Goal: Use online tool/utility: Utilize a website feature to perform a specific function

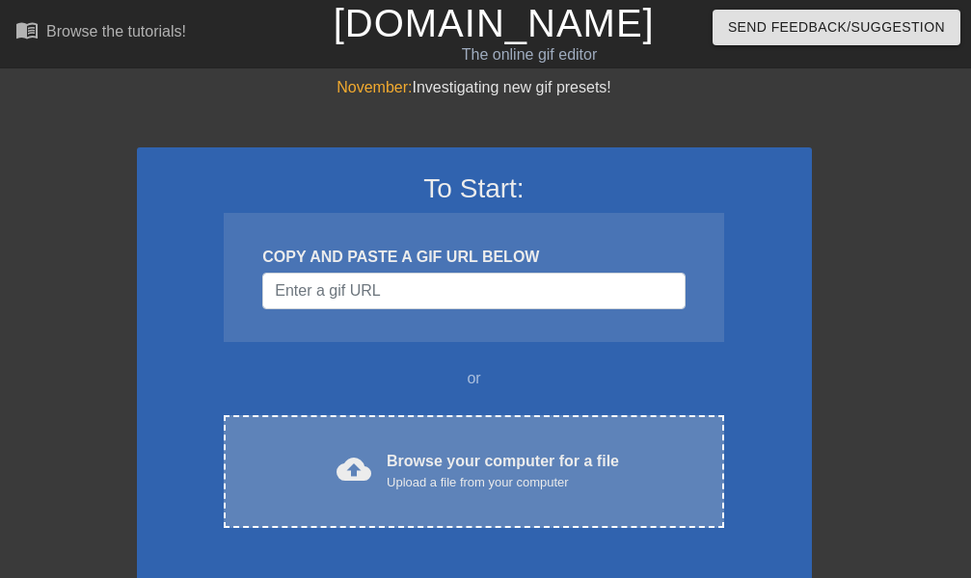
click at [422, 437] on div "cloud_upload Browse your computer for a file Upload a file from your computer C…" at bounding box center [473, 471] width 499 height 113
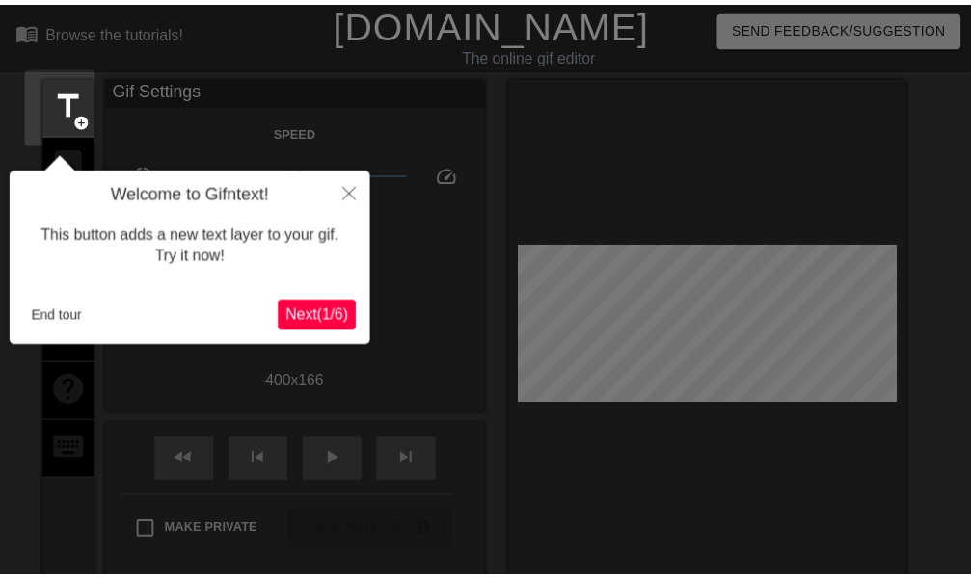
scroll to position [47, 0]
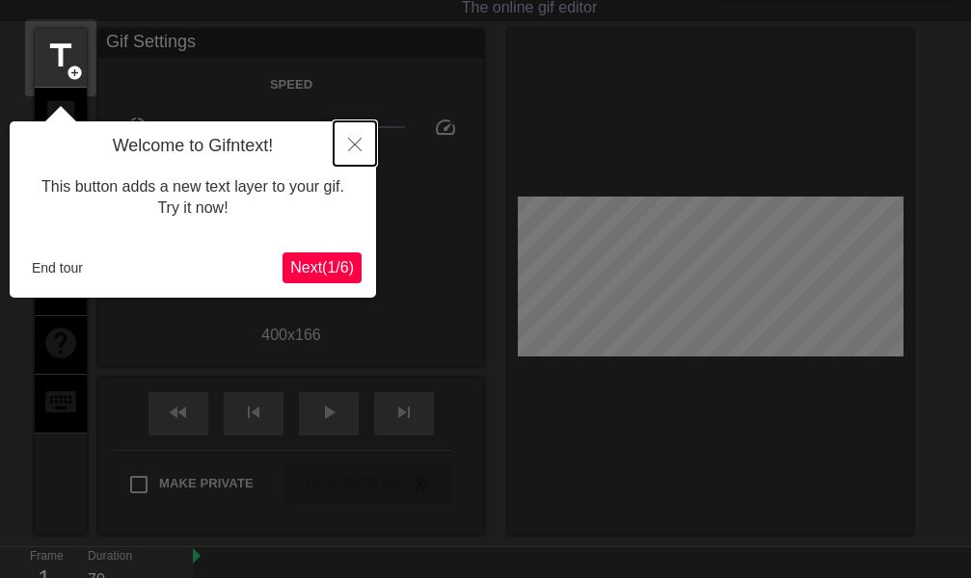
click at [356, 153] on button "Close" at bounding box center [354, 143] width 42 height 44
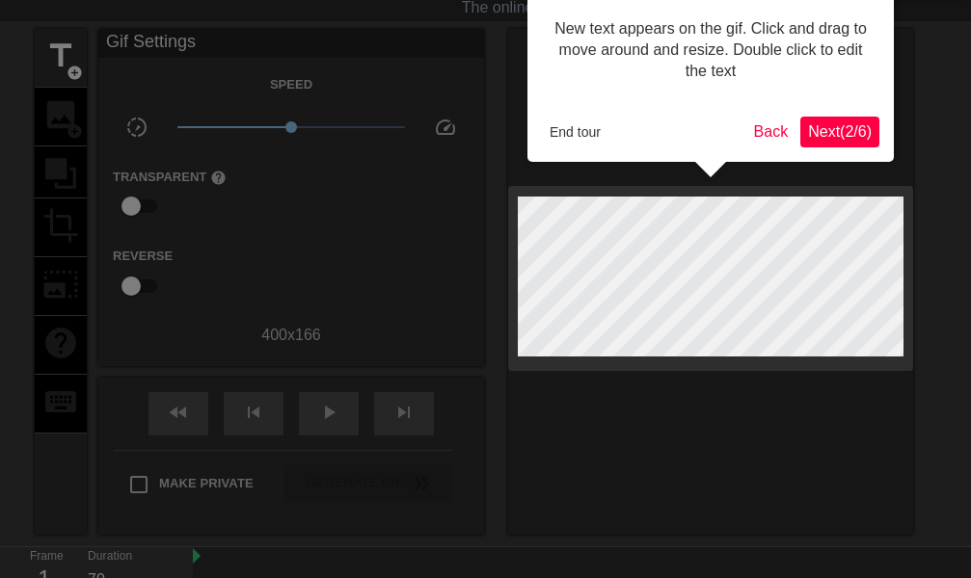
scroll to position [0, 0]
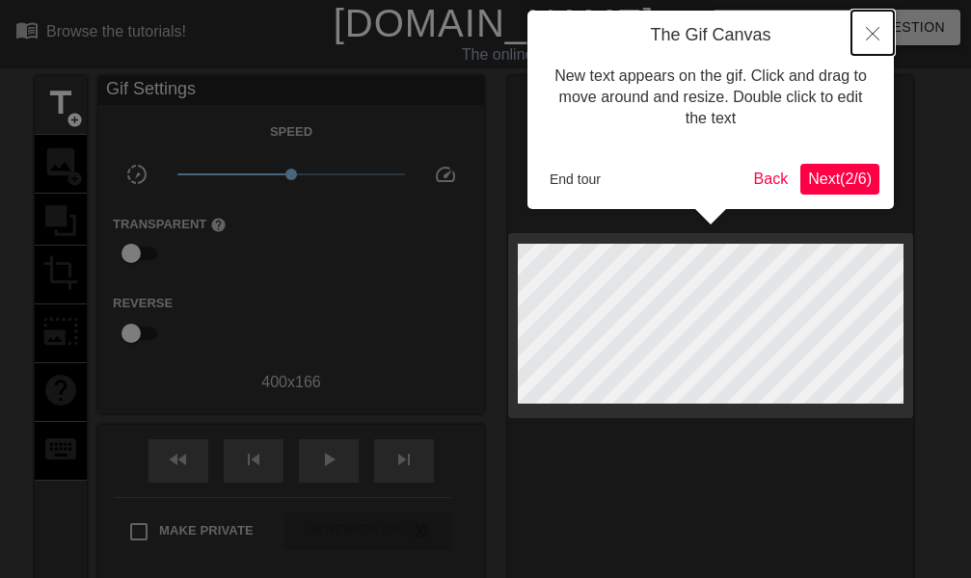
click at [879, 30] on button "Close" at bounding box center [872, 33] width 42 height 44
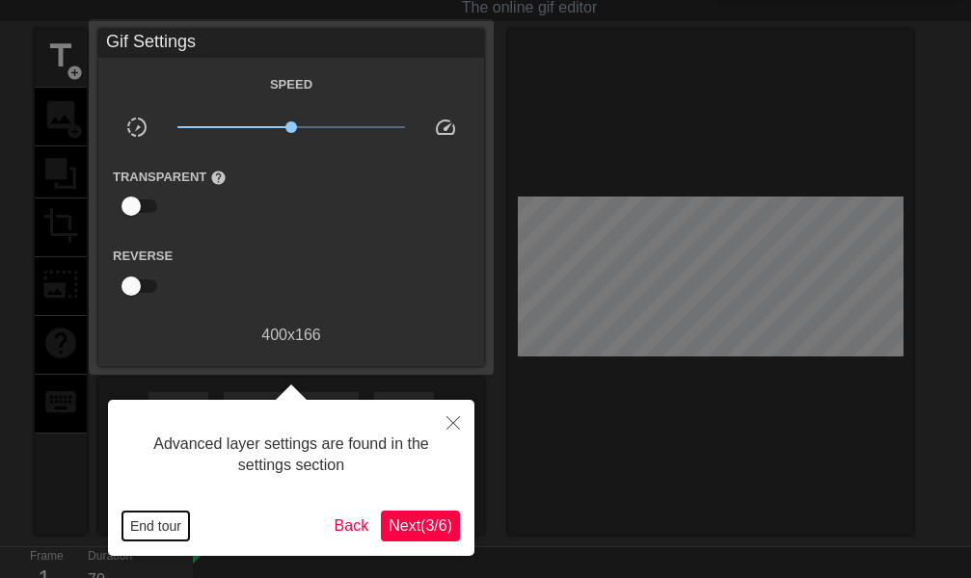
click at [146, 530] on button "End tour" at bounding box center [155, 526] width 67 height 29
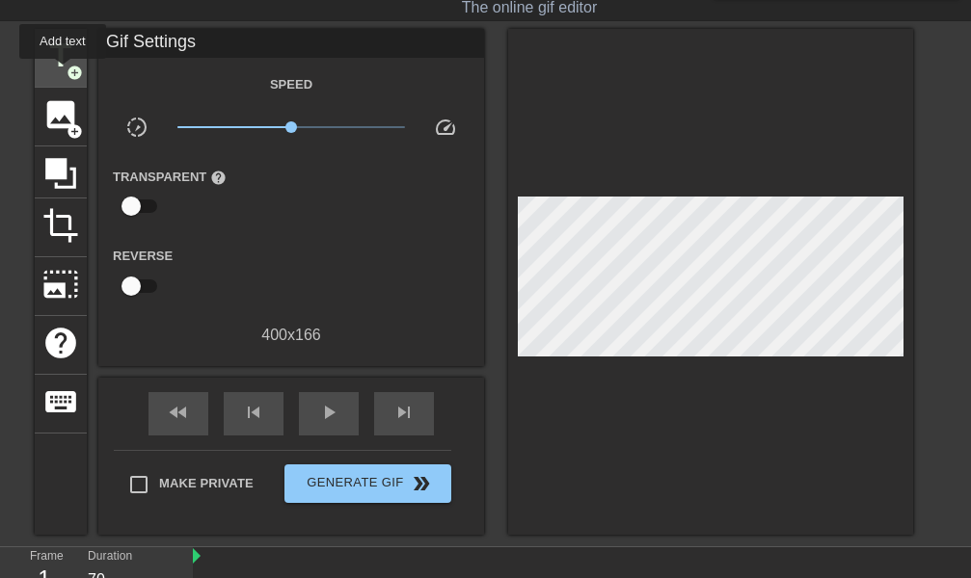
click at [63, 72] on span "title" at bounding box center [60, 56] width 37 height 37
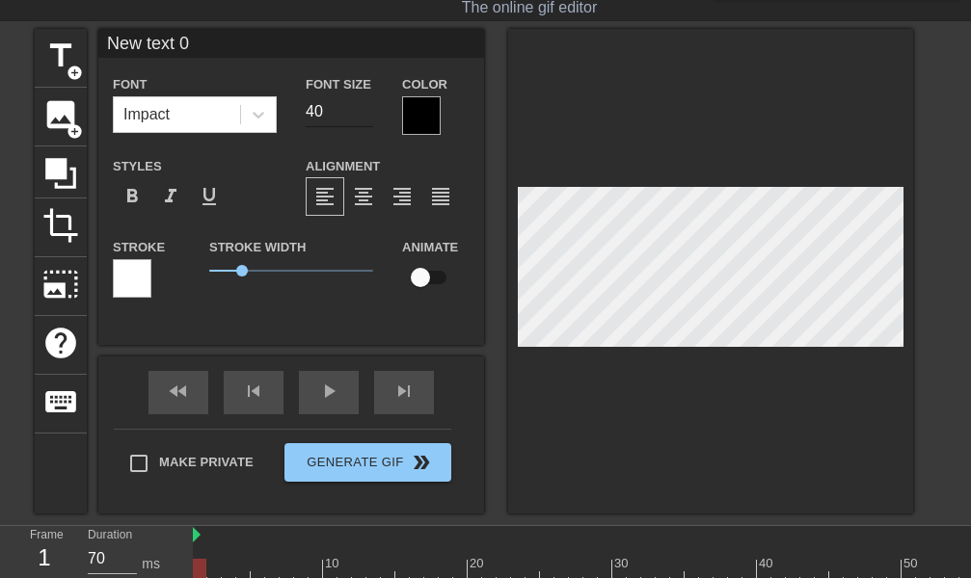
drag, startPoint x: 382, startPoint y: 128, endPoint x: 368, endPoint y: 121, distance: 15.1
click at [376, 126] on div "Font Size 40" at bounding box center [339, 103] width 96 height 63
click at [368, 121] on input "40" at bounding box center [339, 111] width 67 height 31
click at [365, 115] on input "39" at bounding box center [339, 111] width 67 height 31
click at [339, 114] on input "39" at bounding box center [339, 111] width 67 height 31
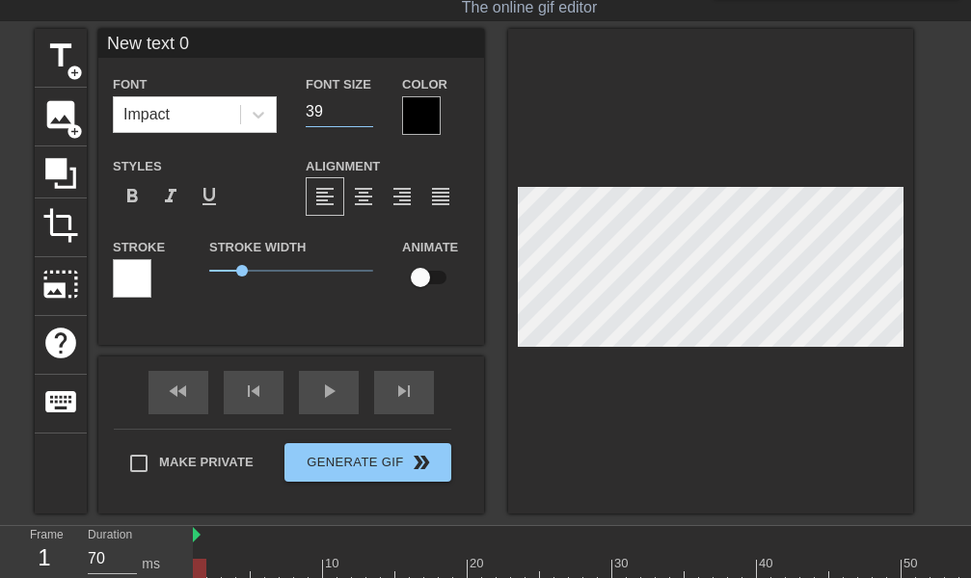
click at [339, 114] on input "39" at bounding box center [339, 111] width 67 height 31
click at [339, 114] on input "25" at bounding box center [339, 111] width 67 height 31
type input "20"
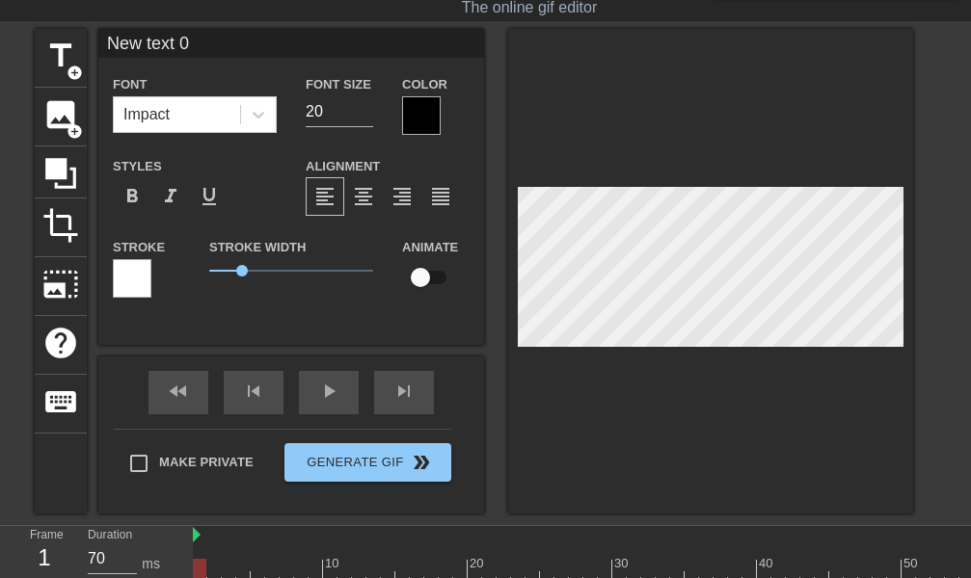
type input "G"
type textarea "G"
type input "Gi"
type textarea "Gi"
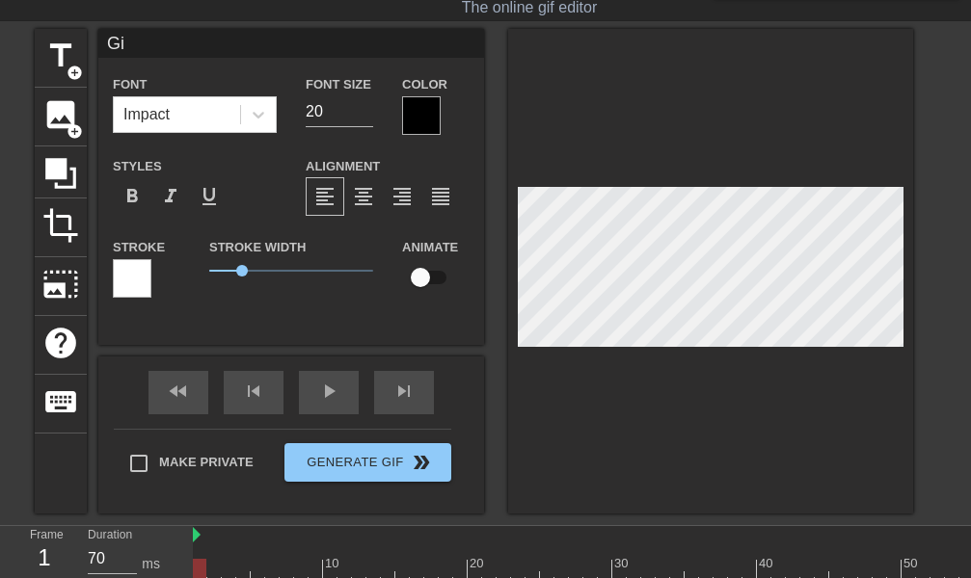
type input "Gin"
type textarea "Gin"
type input "Gine"
type textarea "Gine"
type input "Ginet"
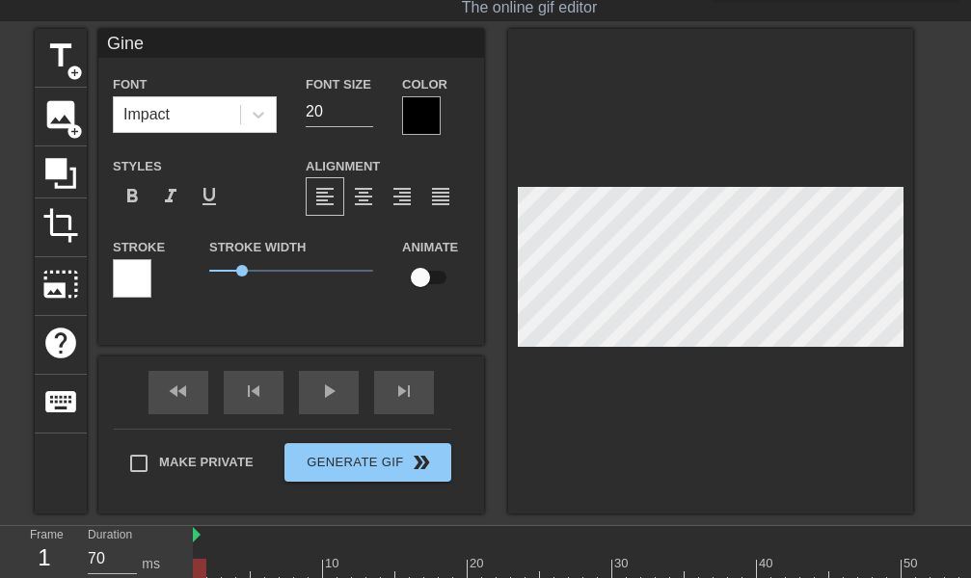
type textarea "Ginet"
type input "Ginett"
type textarea "Ginett"
type input "[PERSON_NAME]"
type textarea "[PERSON_NAME]"
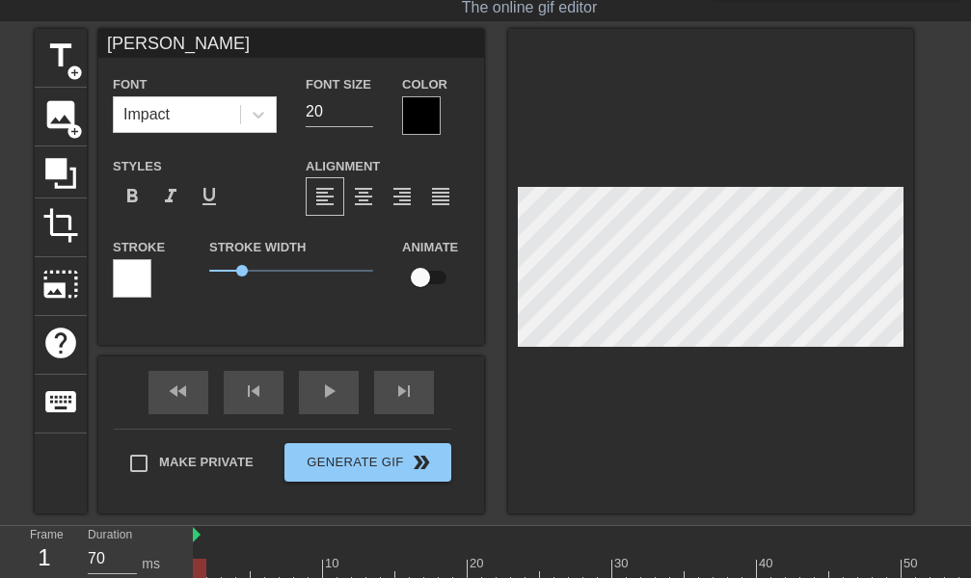
scroll to position [0, 1]
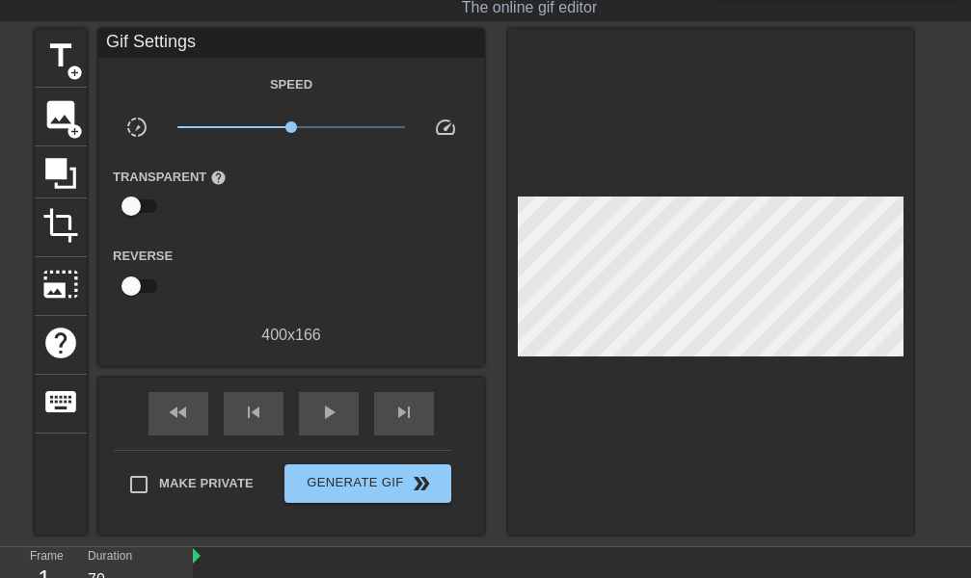
click at [735, 405] on div at bounding box center [710, 282] width 405 height 506
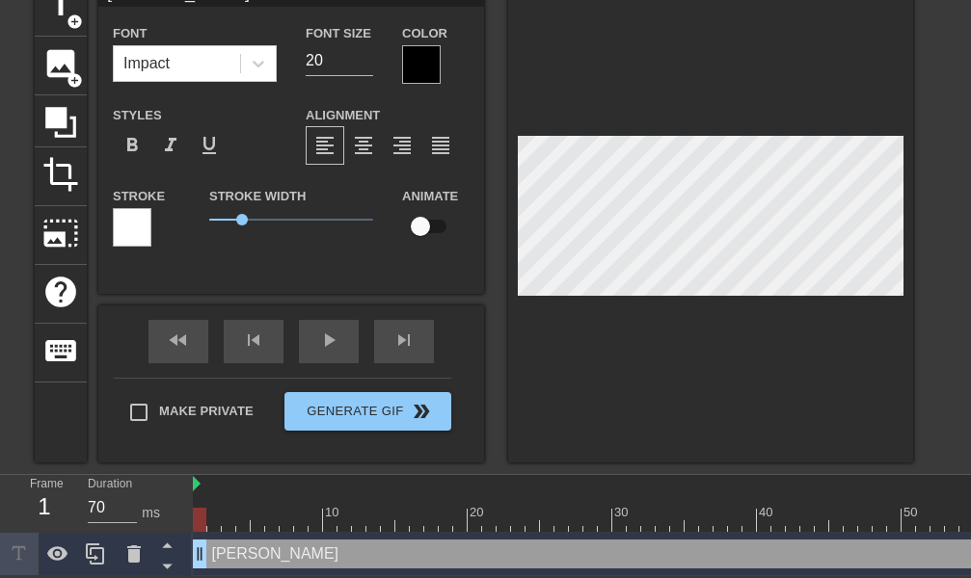
scroll to position [113, 0]
click at [56, 552] on icon at bounding box center [57, 554] width 23 height 23
click at [497, 449] on div "menu_book Browse the tutorials! [DOMAIN_NAME] The online gif editor Send Feedba…" at bounding box center [485, 239] width 971 height 675
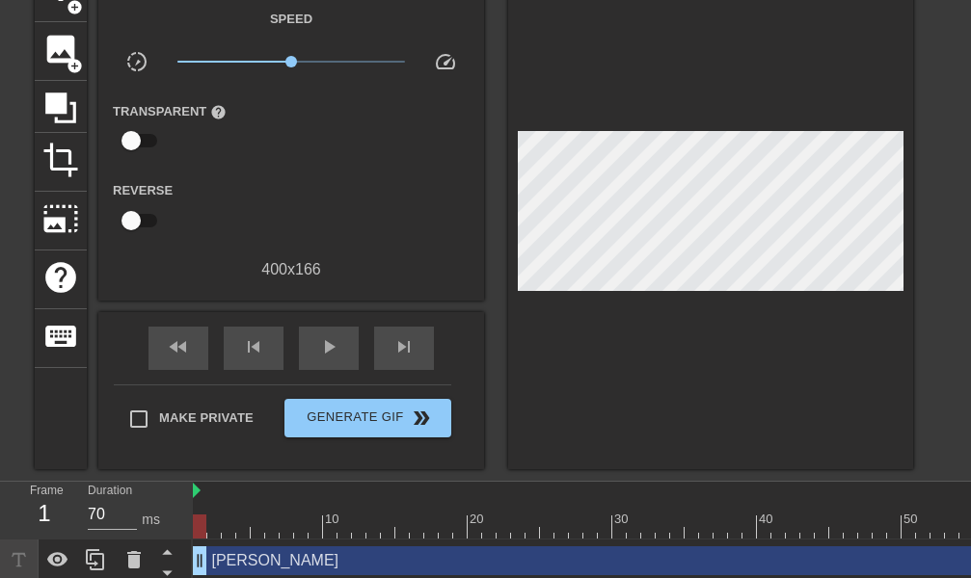
click at [196, 491] on div at bounding box center [771, 491] width 1157 height 19
click at [200, 530] on div at bounding box center [199, 527] width 13 height 24
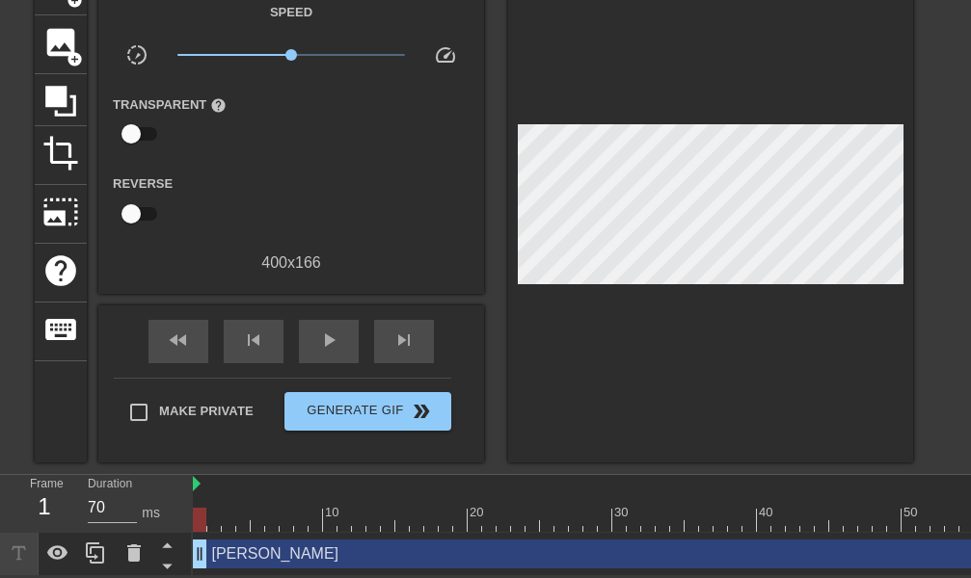
scroll to position [133, 16]
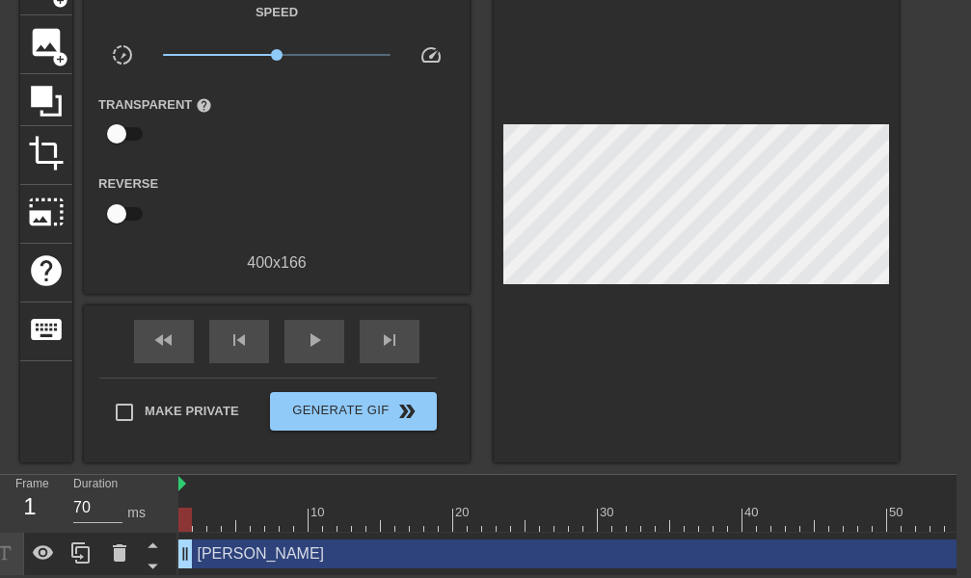
click at [962, 542] on div "[PERSON_NAME] drag_handle drag_handle" at bounding box center [756, 554] width 1157 height 29
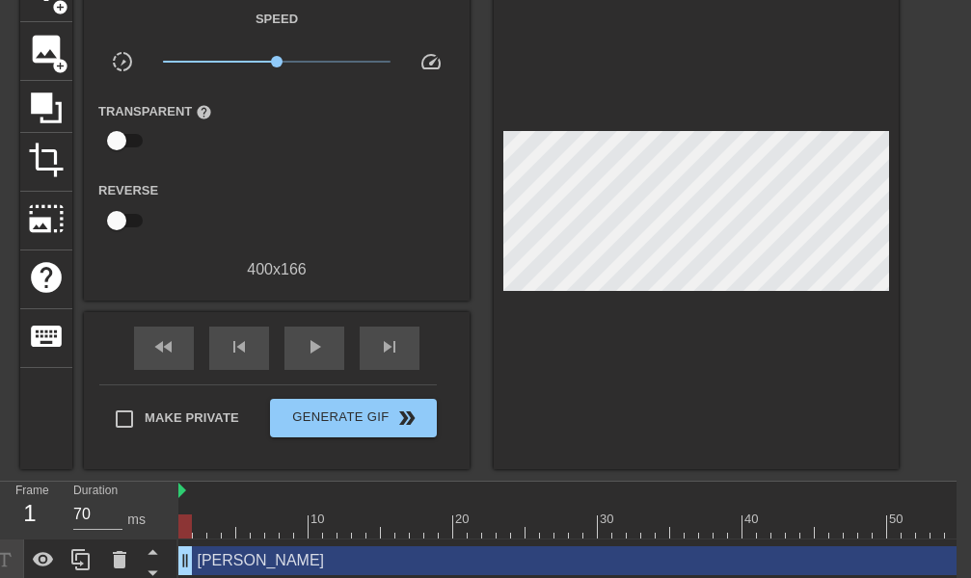
click at [293, 553] on div "[PERSON_NAME] drag_handle drag_handle" at bounding box center [756, 560] width 1157 height 29
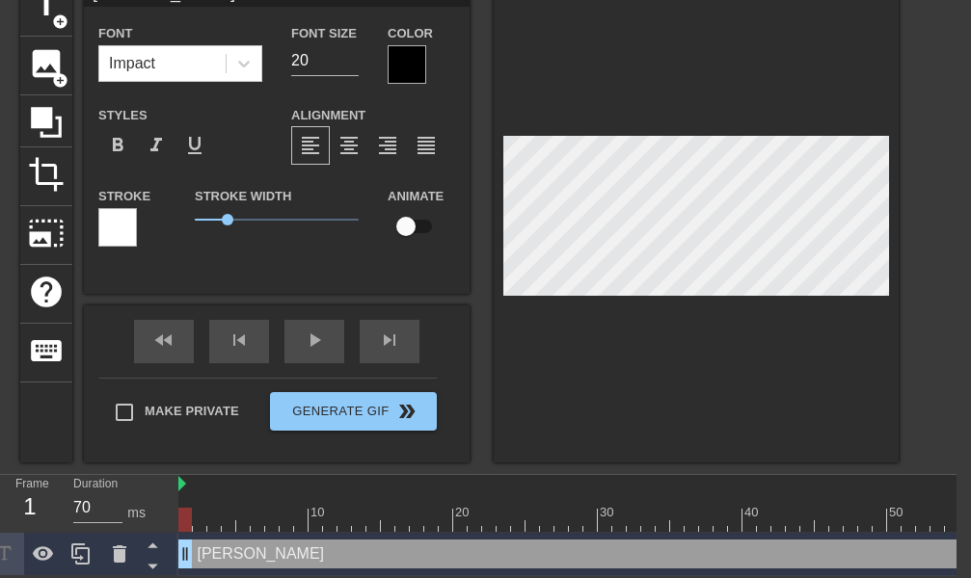
click at [184, 508] on div at bounding box center [184, 520] width 13 height 24
click at [196, 508] on div at bounding box center [756, 520] width 1157 height 24
drag, startPoint x: 196, startPoint y: 506, endPoint x: 661, endPoint y: 544, distance: 467.0
click at [661, 544] on div "10 20 30 40 50 60 70 80 [PERSON_NAME] drag_handle drag_handle" at bounding box center [567, 525] width 778 height 101
click at [657, 508] on div at bounding box center [661, 520] width 13 height 24
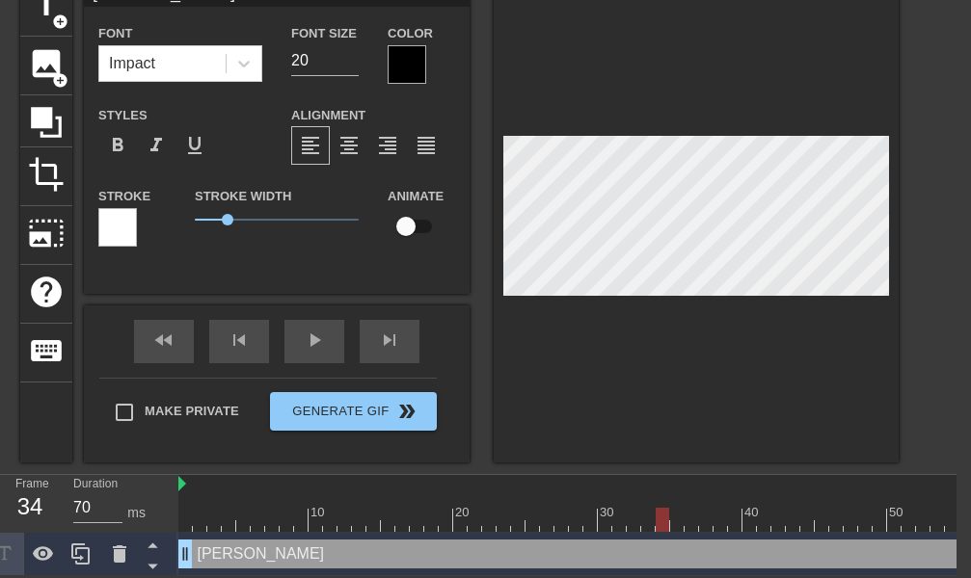
click at [657, 508] on div at bounding box center [661, 520] width 13 height 24
click at [652, 508] on div at bounding box center [756, 520] width 1157 height 24
drag, startPoint x: 647, startPoint y: 509, endPoint x: 658, endPoint y: 511, distance: 11.7
click at [658, 511] on div at bounding box center [661, 520] width 13 height 24
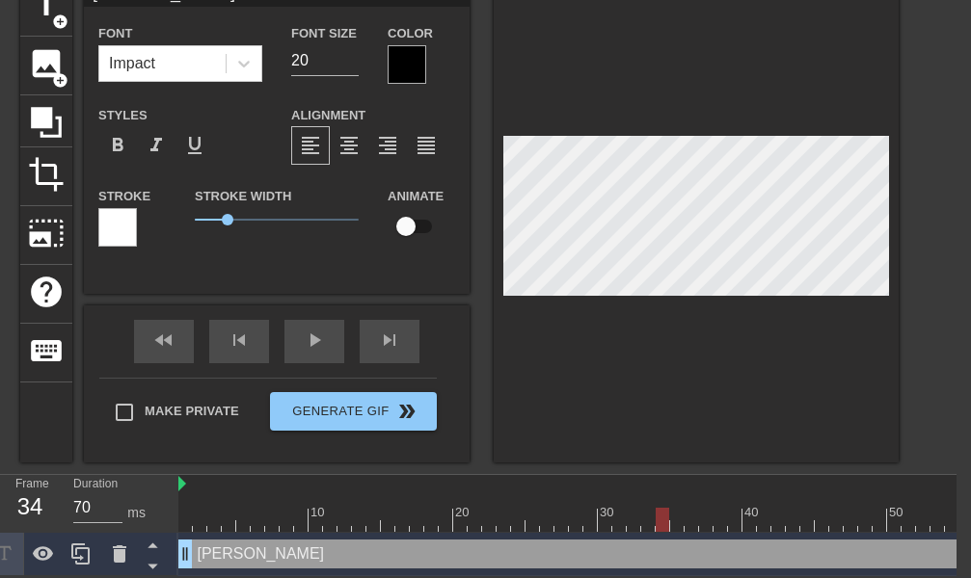
click at [718, 549] on div "[PERSON_NAME] drag_handle drag_handle" at bounding box center [756, 554] width 1157 height 29
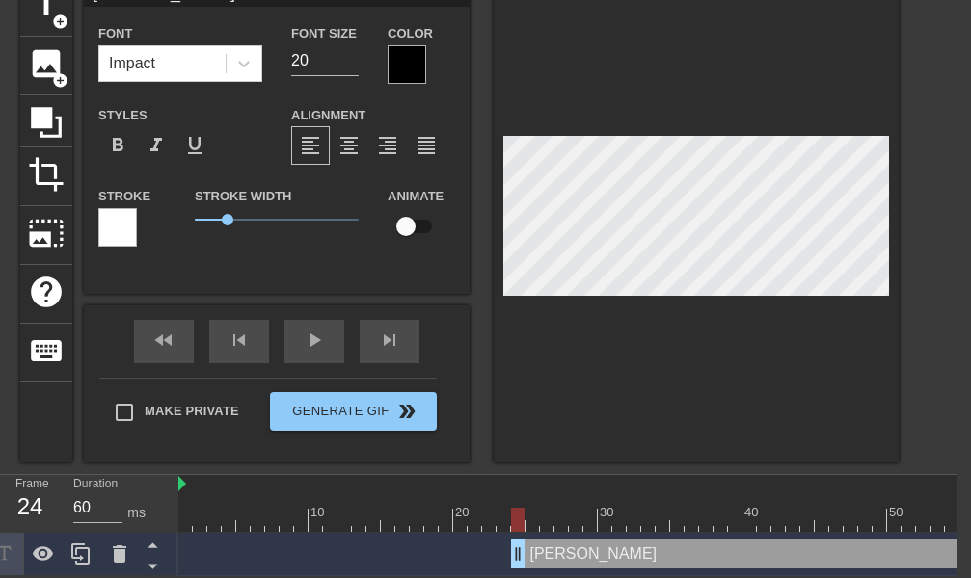
drag, startPoint x: 185, startPoint y: 537, endPoint x: 518, endPoint y: 540, distance: 332.5
click at [518, 540] on div "[PERSON_NAME] drag_handle drag_handle" at bounding box center [923, 554] width 824 height 29
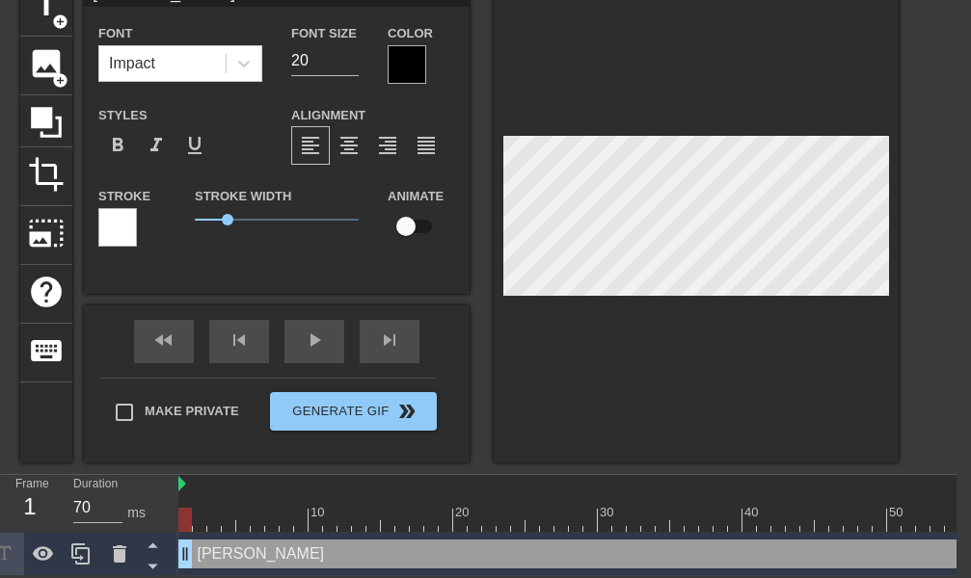
drag, startPoint x: 548, startPoint y: 539, endPoint x: 211, endPoint y: 541, distance: 337.3
click at [211, 541] on div "[PERSON_NAME] drag_handle drag_handle" at bounding box center [590, 554] width 824 height 29
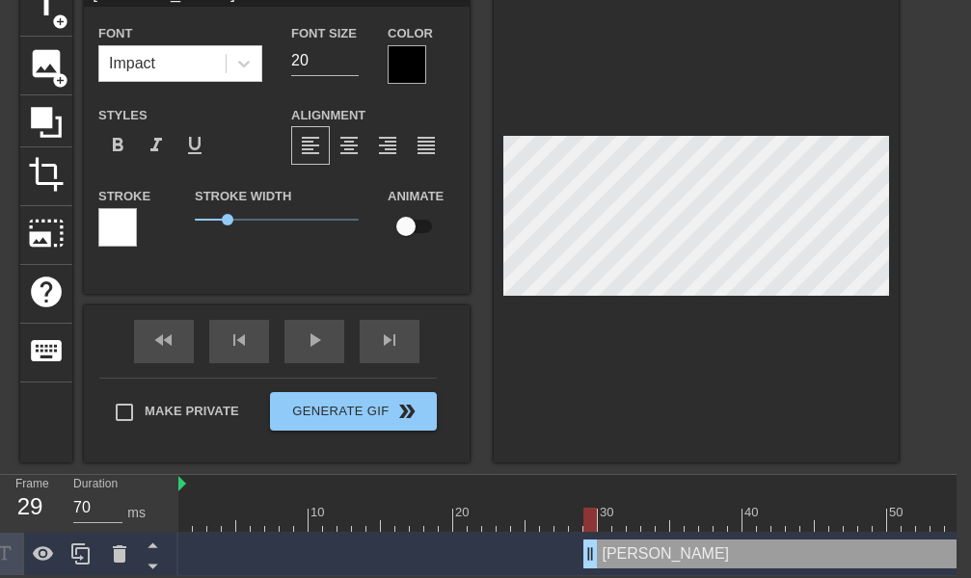
drag, startPoint x: 186, startPoint y: 541, endPoint x: 592, endPoint y: 541, distance: 405.8
click at [592, 541] on div "[PERSON_NAME] drag_handle drag_handle" at bounding box center [792, 554] width 419 height 29
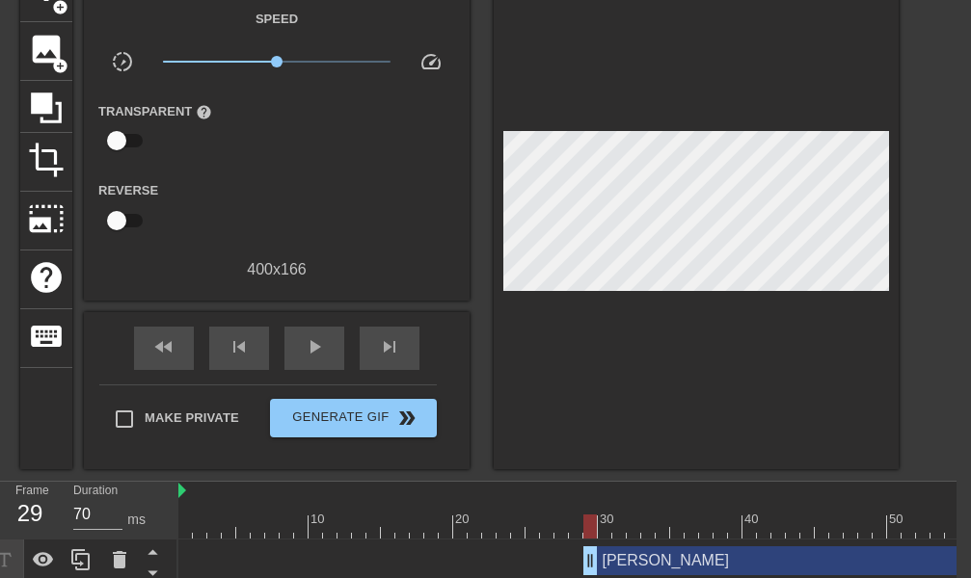
scroll to position [0, 367]
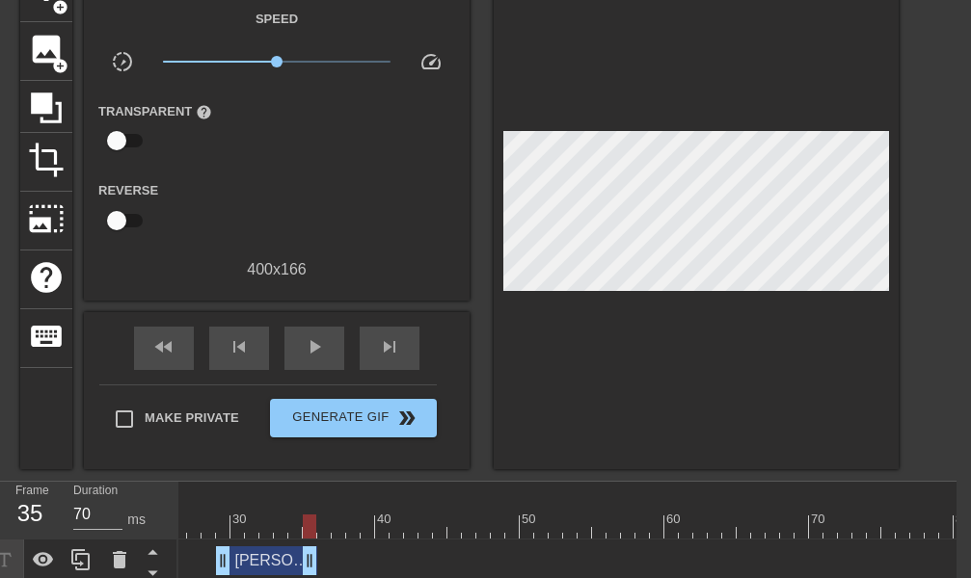
drag, startPoint x: 625, startPoint y: 569, endPoint x: 312, endPoint y: 563, distance: 312.3
click at [312, 563] on div "[PERSON_NAME] drag_handle drag_handle" at bounding box center [266, 560] width 101 height 29
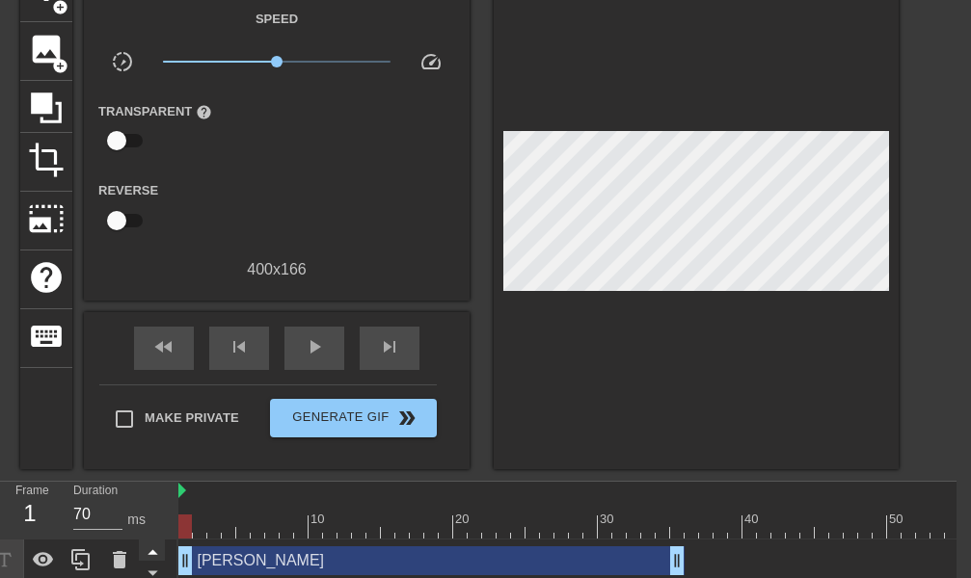
drag, startPoint x: 585, startPoint y: 557, endPoint x: 159, endPoint y: 557, distance: 426.0
click at [161, 557] on div "Frame 1 Duration 70 ms 10 20 30 40 50 60 70 80 [PERSON_NAME] drag_handle drag_h…" at bounding box center [471, 532] width 971 height 101
click at [78, 555] on icon at bounding box center [80, 559] width 18 height 21
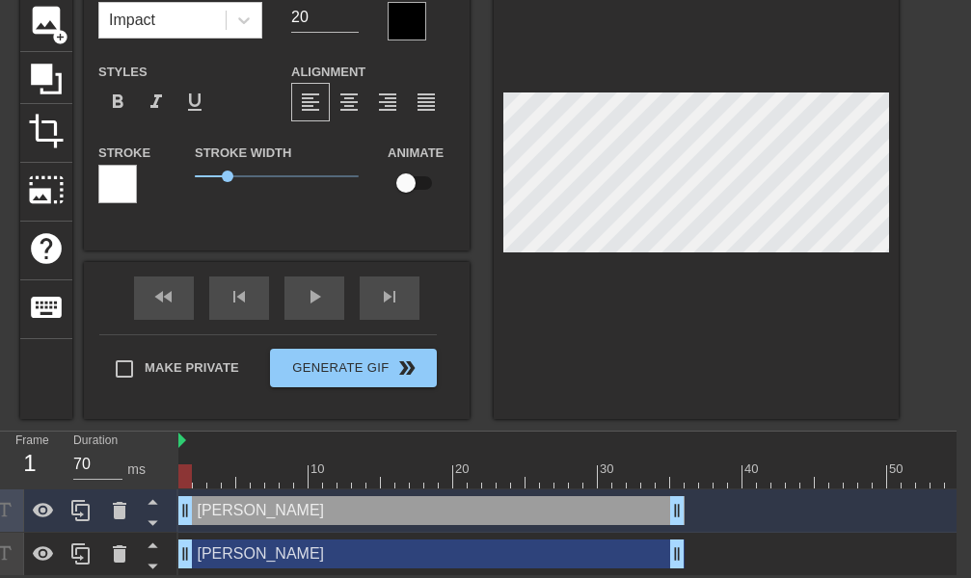
scroll to position [156, 16]
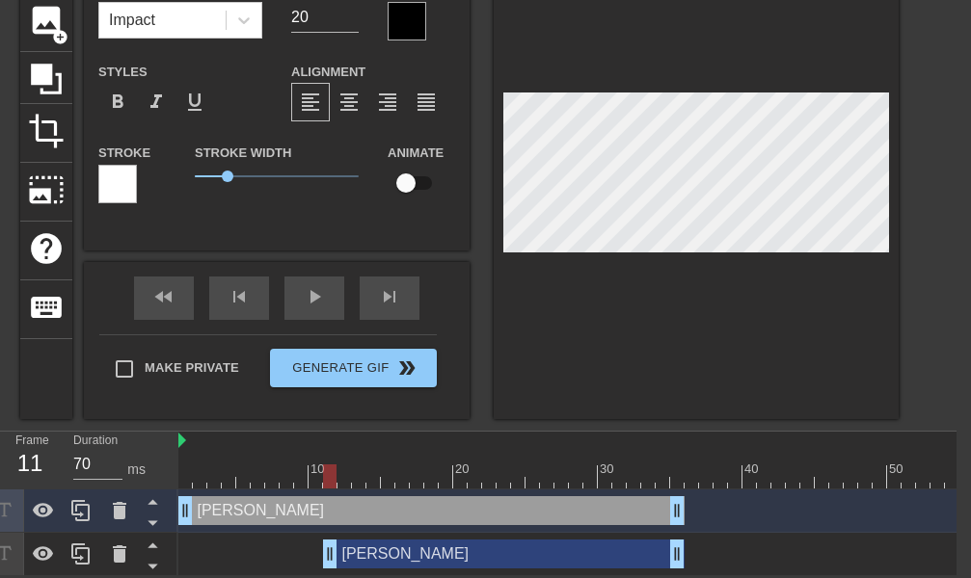
drag, startPoint x: 185, startPoint y: 544, endPoint x: 353, endPoint y: 544, distance: 167.7
click at [353, 544] on div "[PERSON_NAME] drag_handle drag_handle" at bounding box center [503, 554] width 361 height 29
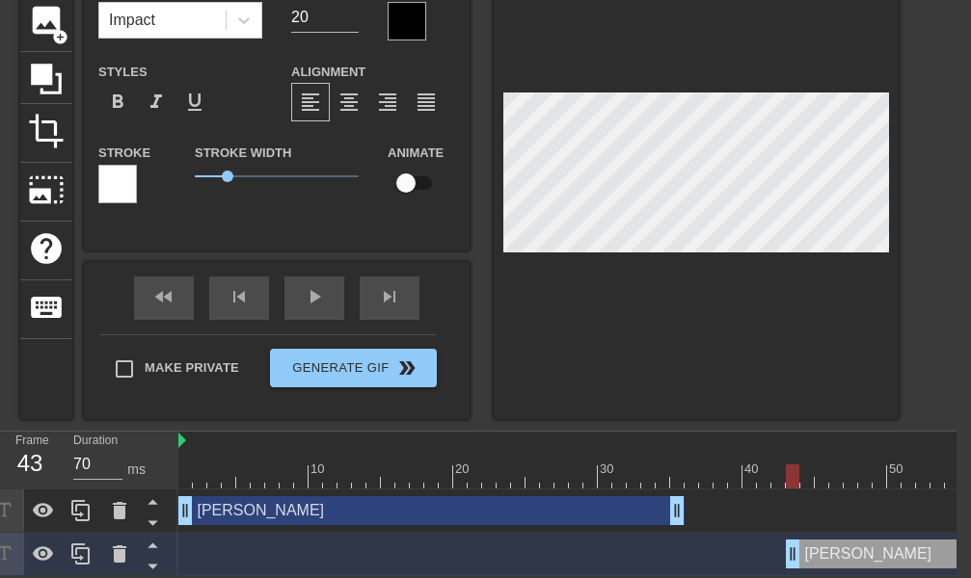
drag, startPoint x: 425, startPoint y: 543, endPoint x: 853, endPoint y: 544, distance: 427.9
click at [853, 544] on div "[PERSON_NAME] drag_handle drag_handle" at bounding box center [951, 554] width 333 height 29
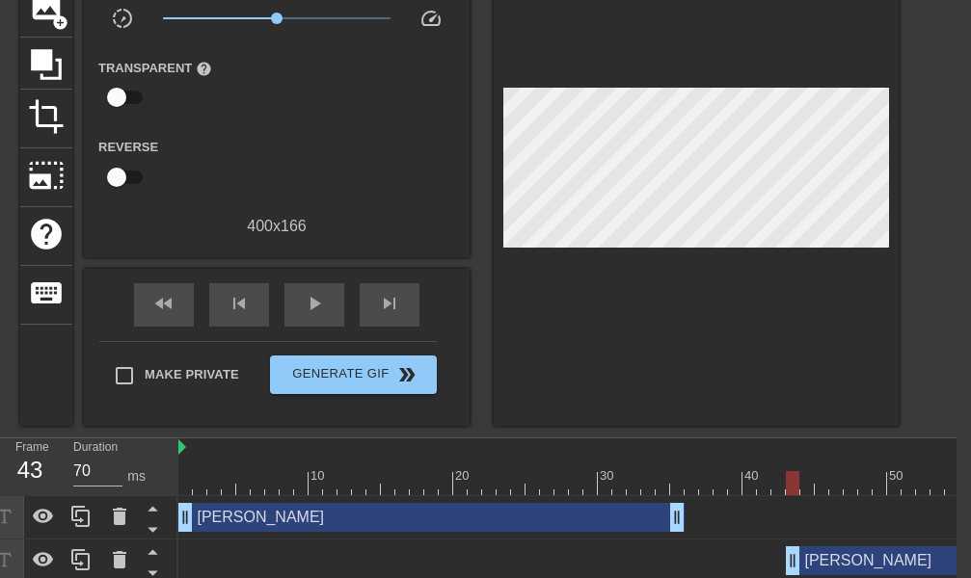
scroll to position [0, 367]
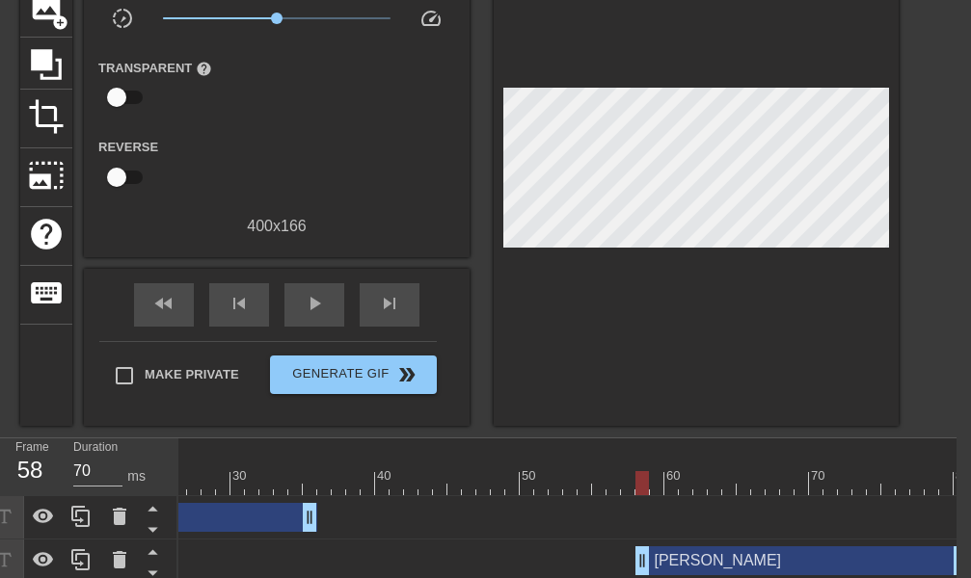
drag, startPoint x: 668, startPoint y: 561, endPoint x: 890, endPoint y: 565, distance: 221.7
click at [890, 565] on div "[PERSON_NAME] drag_handle drag_handle" at bounding box center [801, 560] width 333 height 29
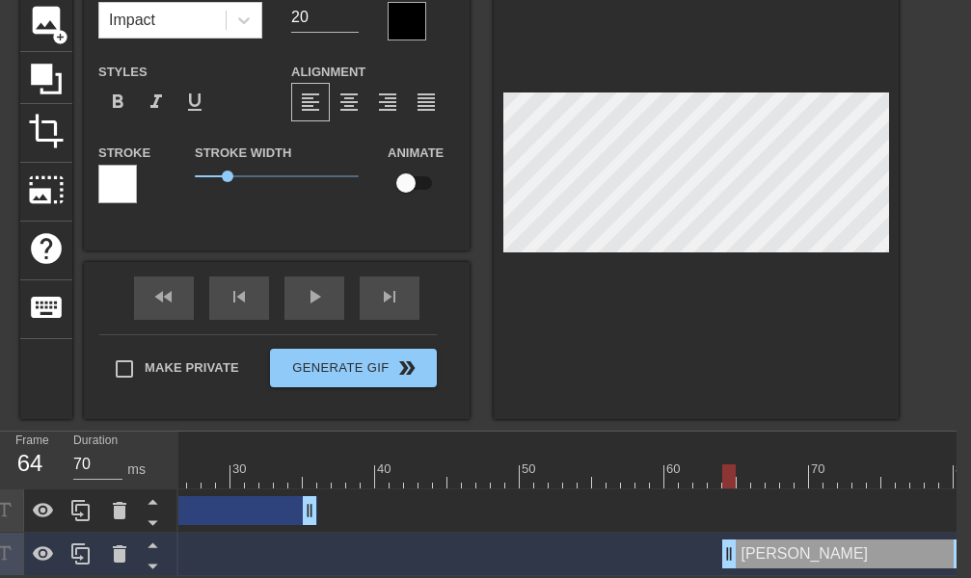
drag, startPoint x: 637, startPoint y: 541, endPoint x: 719, endPoint y: 542, distance: 81.9
click at [719, 542] on div "[PERSON_NAME] drag_handle drag_handle" at bounding box center [389, 554] width 1157 height 29
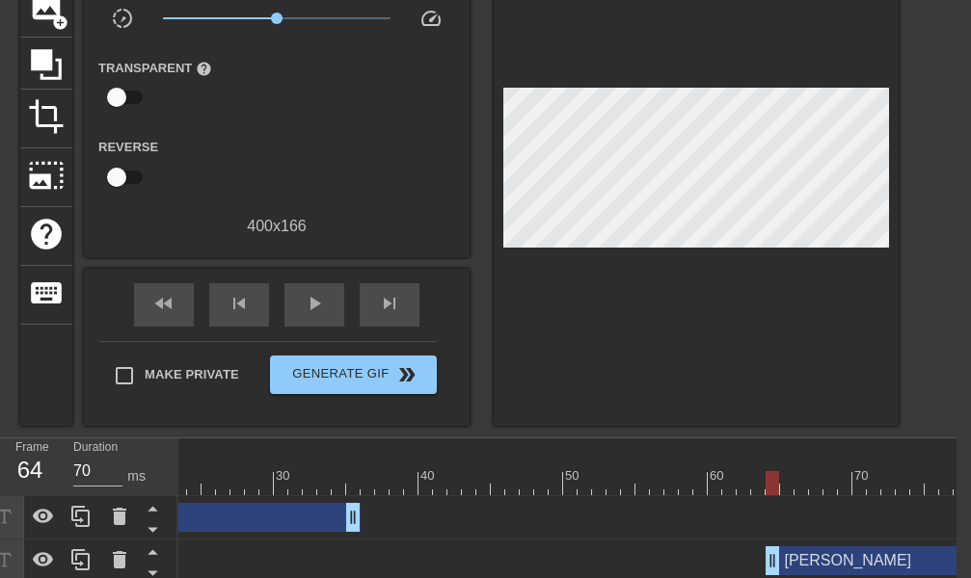
scroll to position [0, 339]
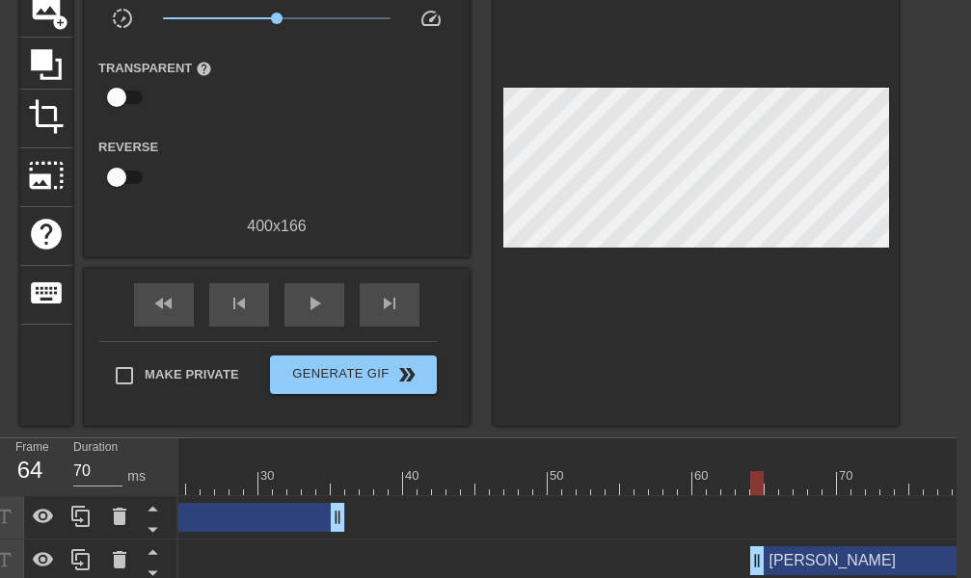
click at [274, 513] on div "[PERSON_NAME] drag_handle drag_handle" at bounding box center [92, 517] width 506 height 29
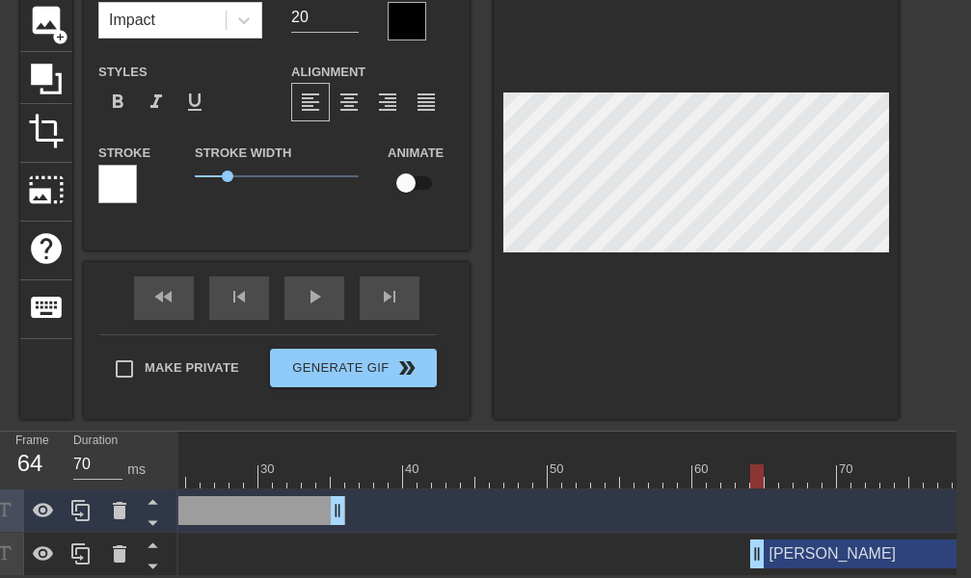
click at [817, 540] on div "[PERSON_NAME] drag_handle drag_handle" at bounding box center [873, 554] width 246 height 29
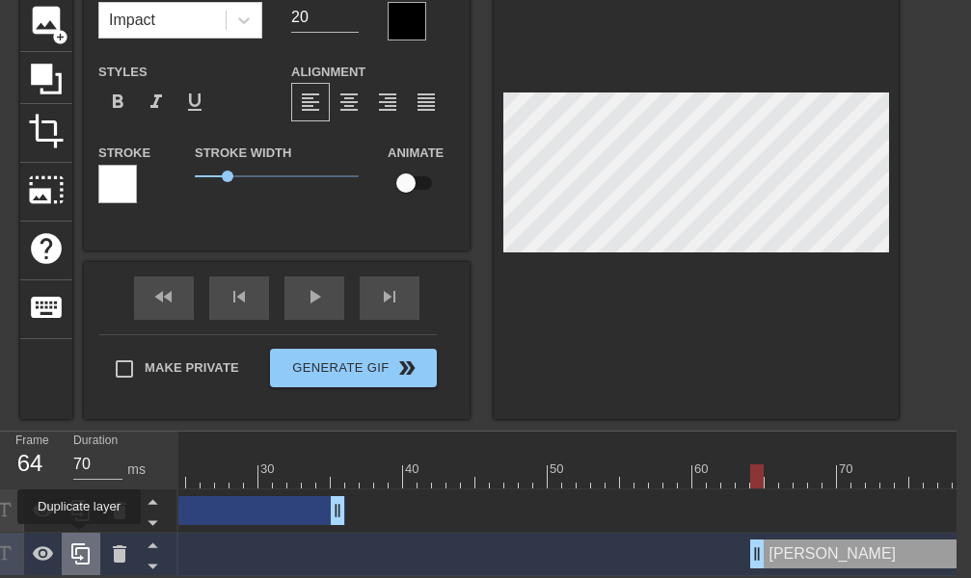
click at [79, 543] on icon at bounding box center [80, 554] width 23 height 23
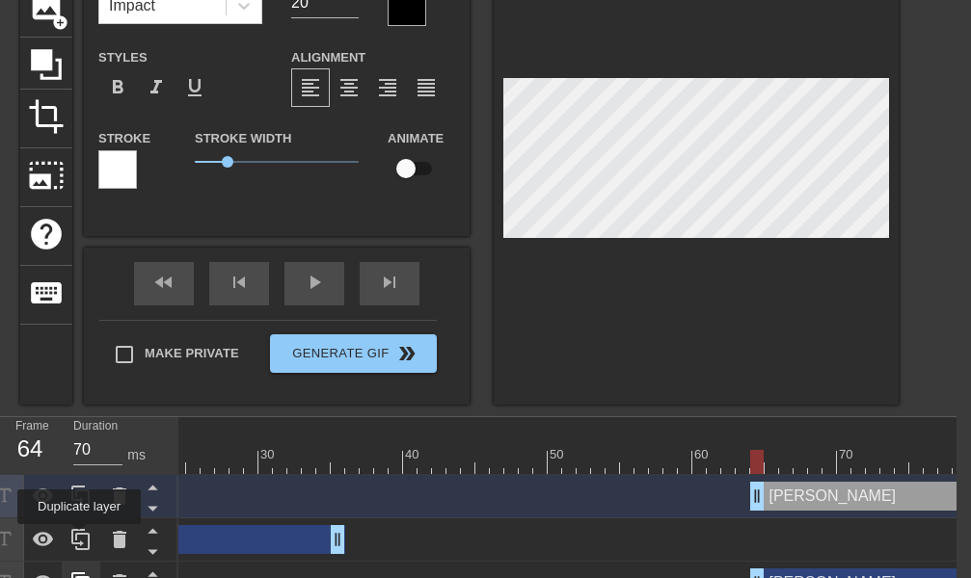
click at [79, 538] on icon at bounding box center [80, 539] width 23 height 23
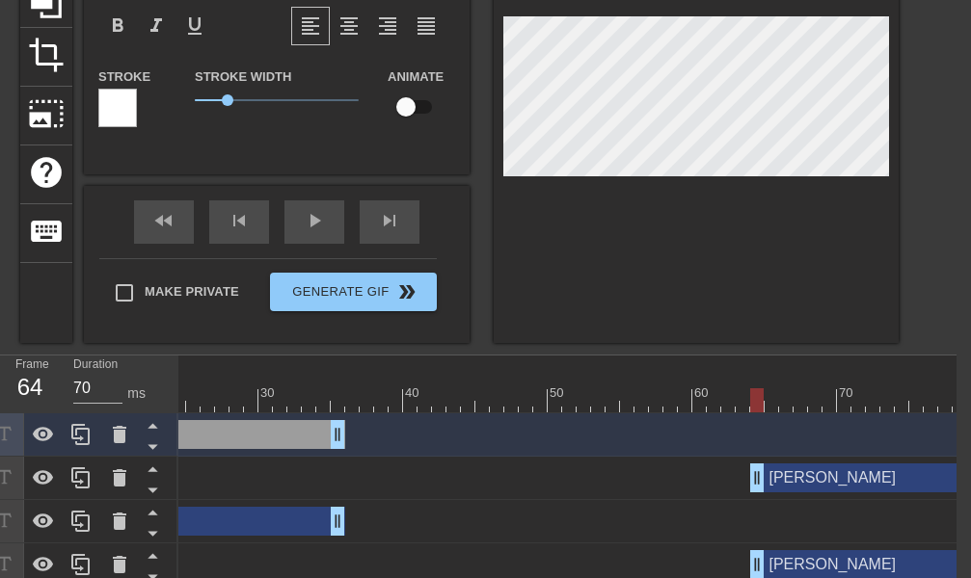
scroll to position [243, 16]
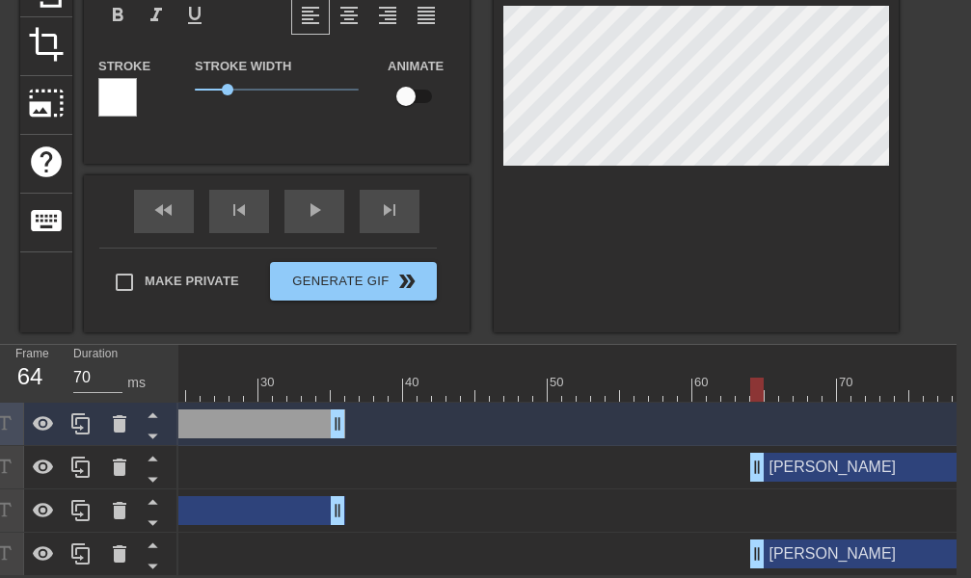
click at [279, 502] on div "[PERSON_NAME] drag_handle drag_handle" at bounding box center [92, 510] width 506 height 29
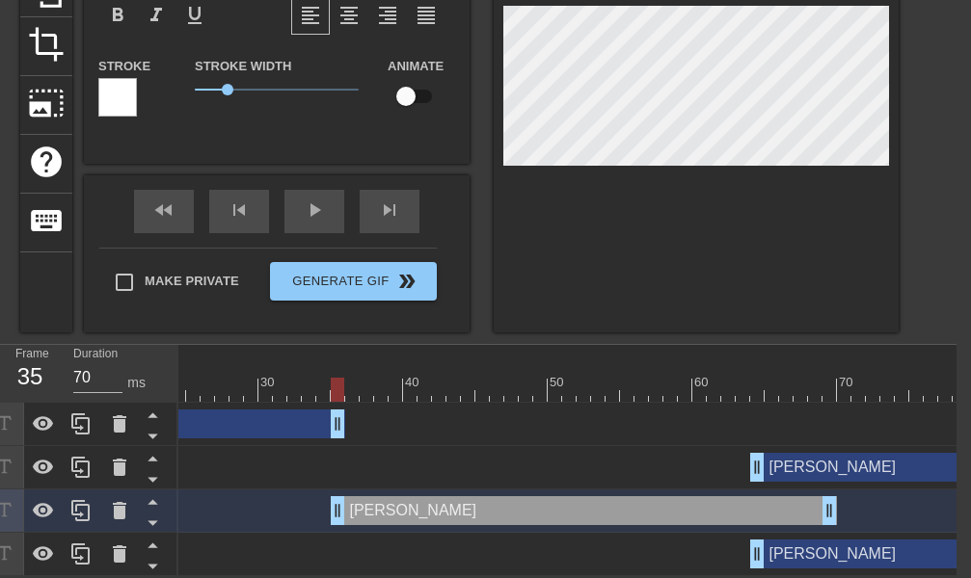
drag, startPoint x: 261, startPoint y: 493, endPoint x: 753, endPoint y: 497, distance: 491.5
click at [753, 497] on div "[PERSON_NAME] drag_handle drag_handle" at bounding box center [584, 510] width 506 height 29
drag, startPoint x: 410, startPoint y: 501, endPoint x: 424, endPoint y: 502, distance: 14.5
click at [424, 502] on div "[PERSON_NAME] drag_handle drag_handle" at bounding box center [598, 510] width 506 height 29
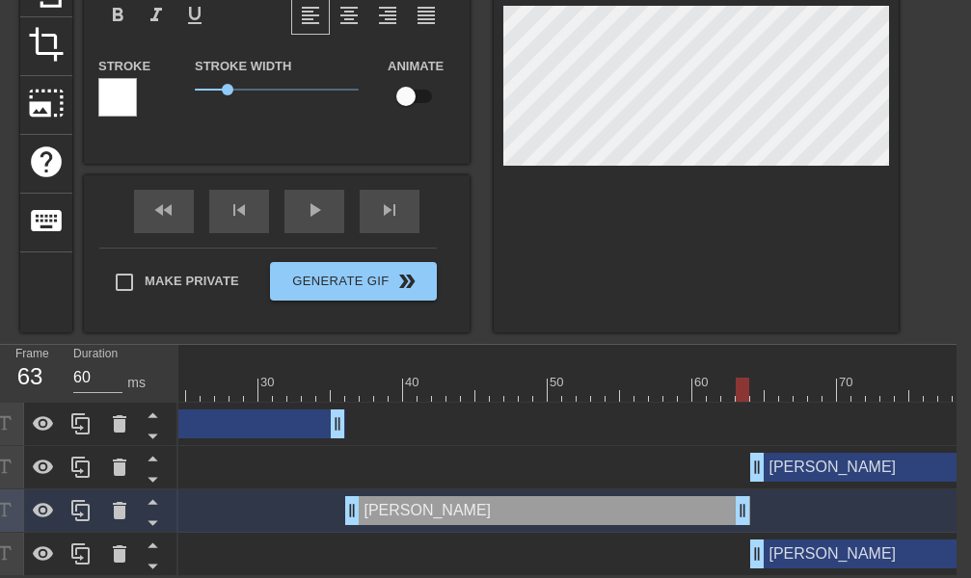
drag, startPoint x: 837, startPoint y: 499, endPoint x: 734, endPoint y: 501, distance: 102.2
click at [734, 501] on div "[PERSON_NAME] drag_handle drag_handle" at bounding box center [547, 510] width 405 height 29
click at [363, 496] on div "[PERSON_NAME] drag_handle drag_handle" at bounding box center [547, 510] width 405 height 29
click at [296, 412] on div "[PERSON_NAME] drag_handle drag_handle" at bounding box center [92, 424] width 506 height 29
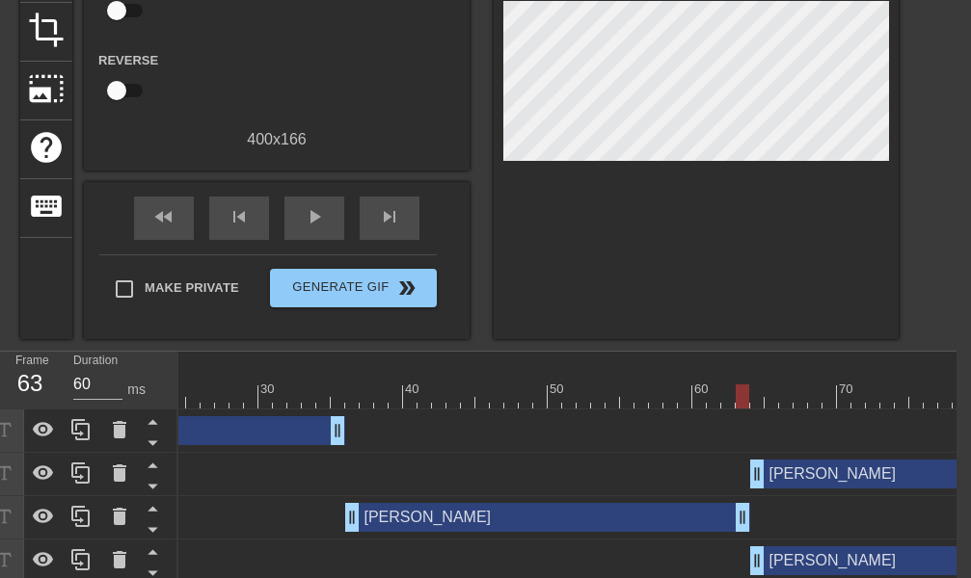
click at [386, 449] on div "[PERSON_NAME] drag_handle drag_handle [PERSON_NAME] drag_handle drag_handle [PE…" at bounding box center [228, 496] width 778 height 173
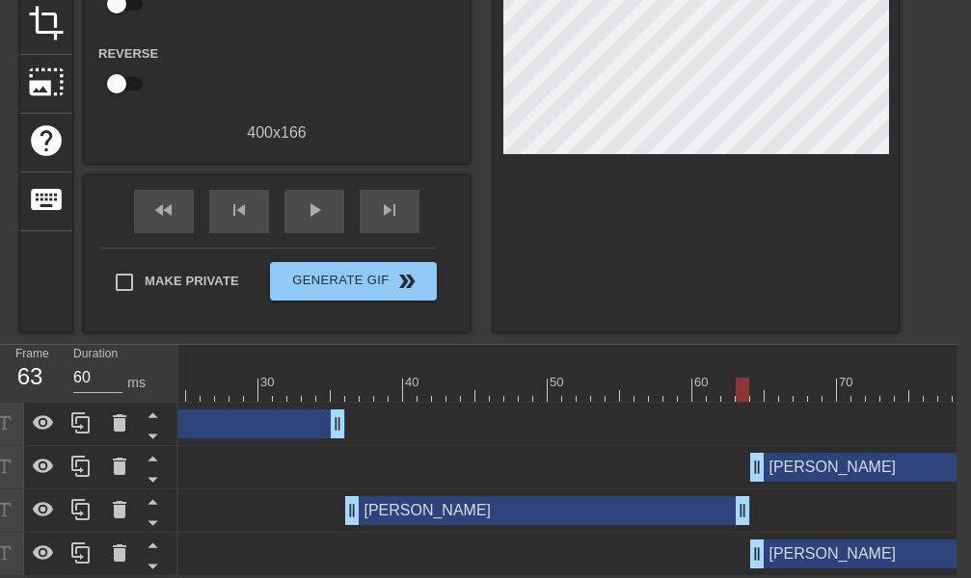
scroll to position [263, 16]
click at [413, 499] on div "[PERSON_NAME] drag_handle drag_handle" at bounding box center [547, 510] width 405 height 29
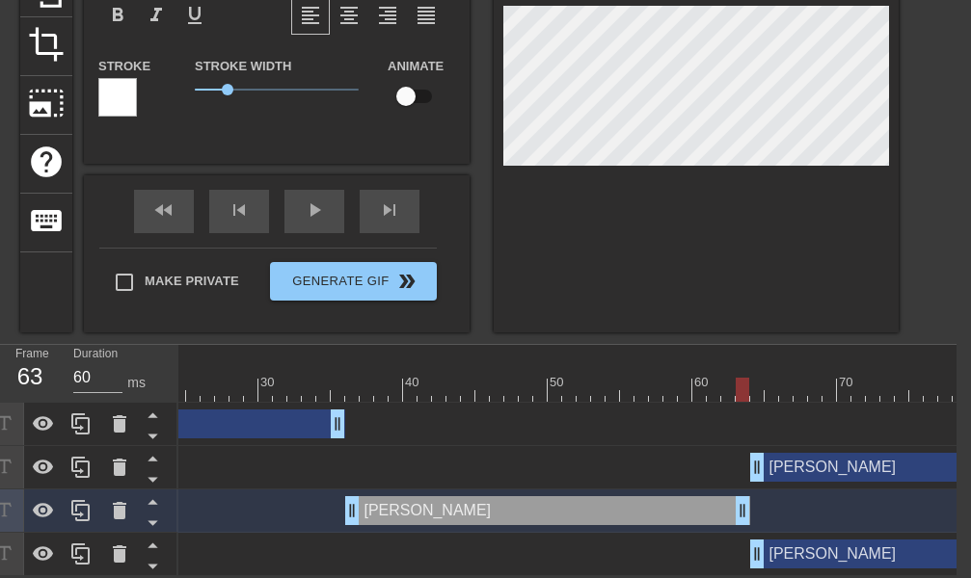
click at [393, 499] on div "[PERSON_NAME] drag_handle drag_handle" at bounding box center [547, 510] width 405 height 29
type input "60"
click at [356, 496] on div "[PERSON_NAME] drag_handle drag_handle" at bounding box center [547, 510] width 405 height 29
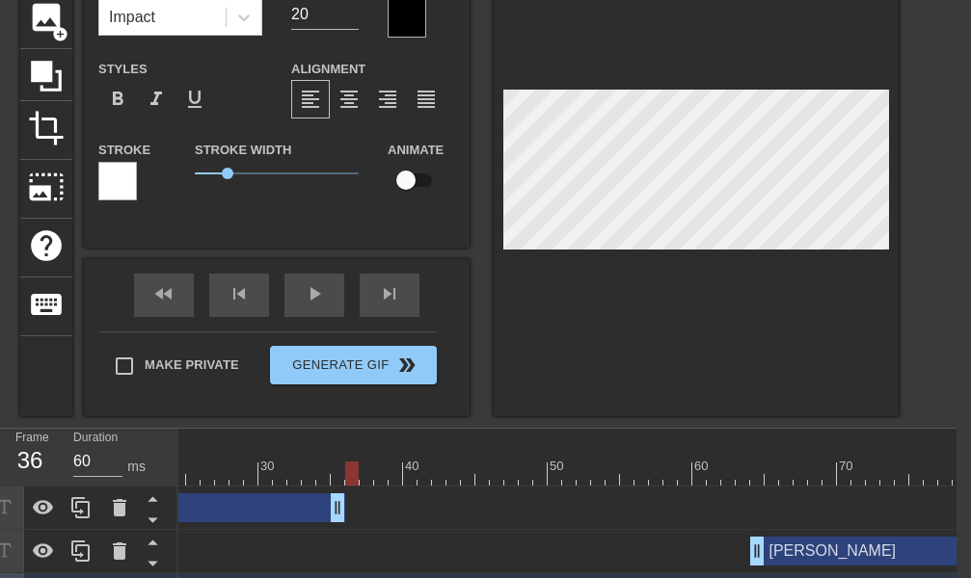
scroll to position [0, 1]
type input "M"
type textarea "M"
type input "Ma"
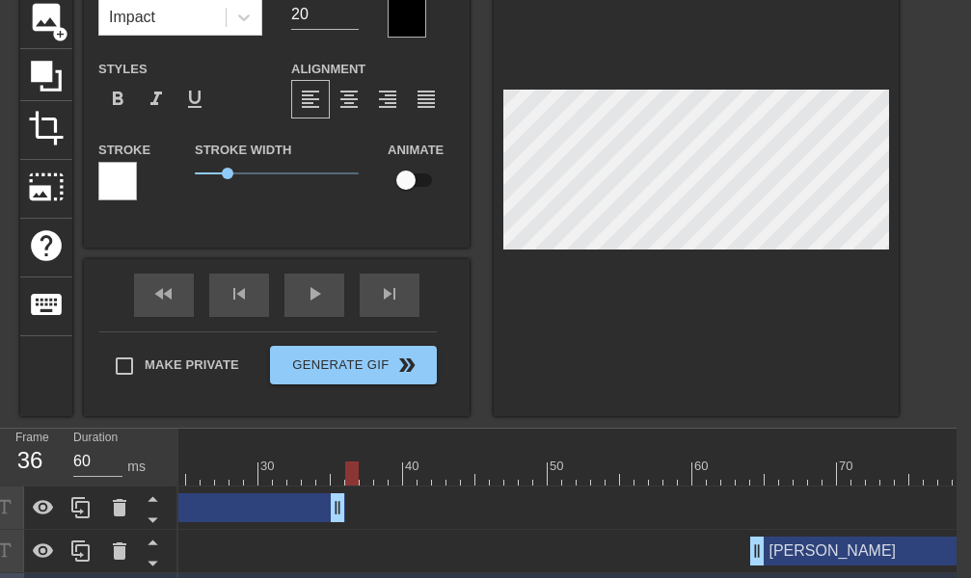
type textarea "Ma"
type input "Mat"
type textarea "Mat"
type input "Math"
type textarea "Math"
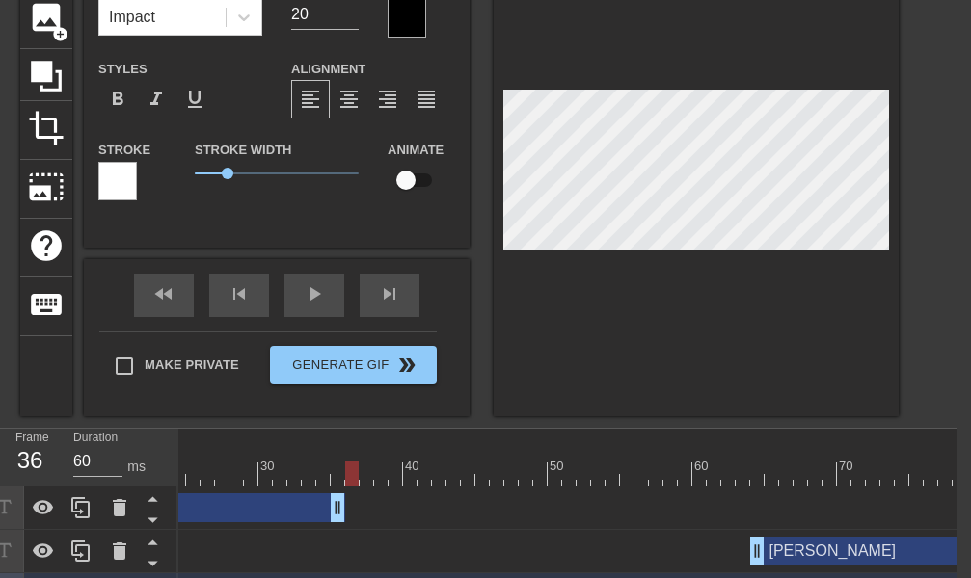
type input "Mathi"
type textarea "Mathi"
type input "Mathia"
type textarea "Mathia"
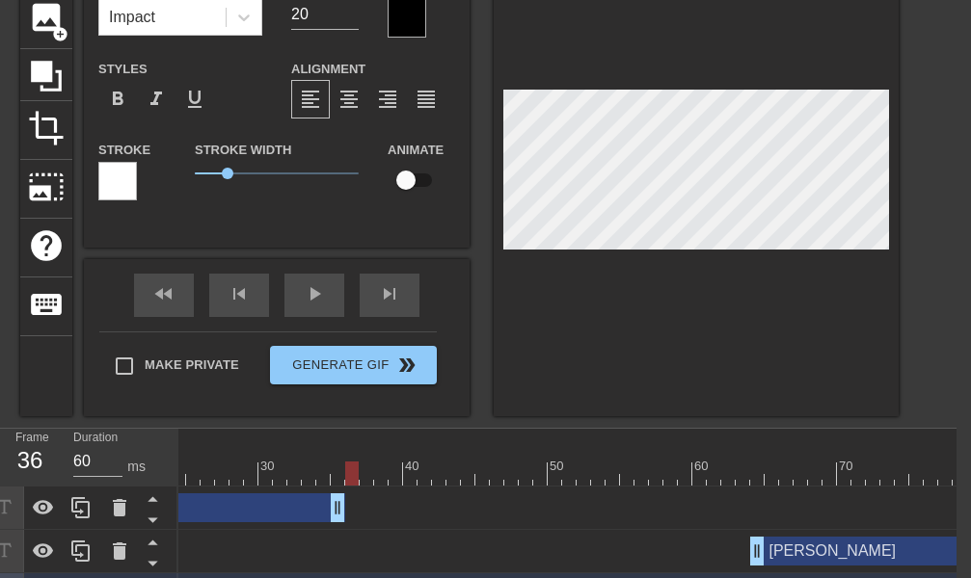
type input "[PERSON_NAME]"
type textarea "[PERSON_NAME]"
type input "[PERSON_NAME]"
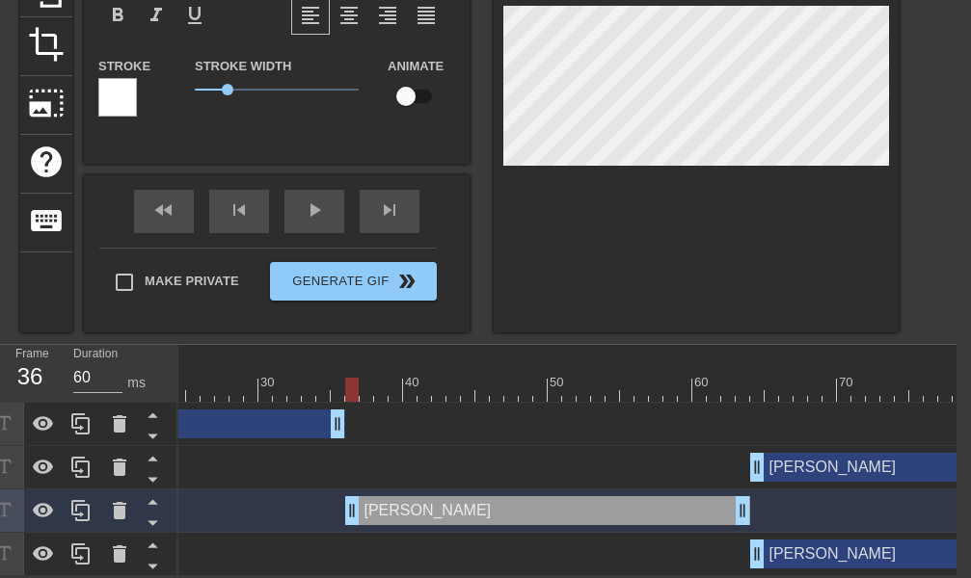
scroll to position [243, 16]
type textarea "[PERSON_NAME]"
click at [812, 546] on div "[PERSON_NAME] drag_handle drag_handle" at bounding box center [873, 554] width 246 height 29
type input "[PERSON_NAME]"
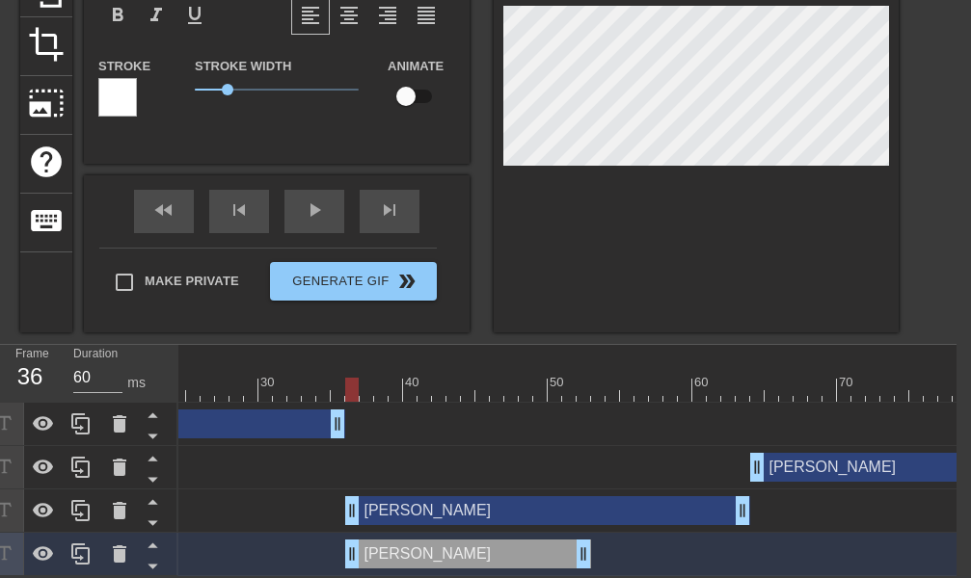
drag, startPoint x: 812, startPoint y: 540, endPoint x: 408, endPoint y: 538, distance: 403.8
click at [408, 540] on div "[PERSON_NAME] drag_handle drag_handle" at bounding box center [468, 554] width 246 height 29
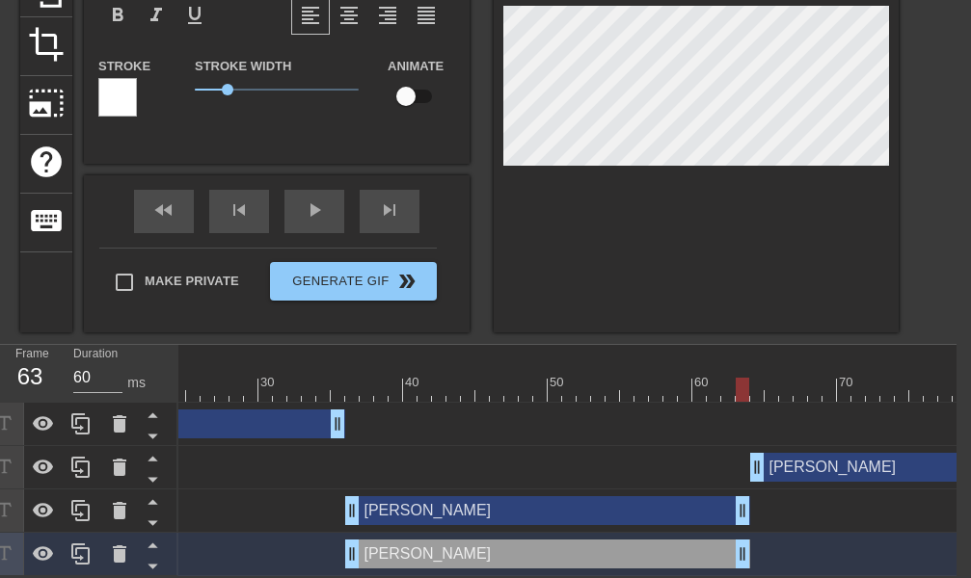
drag, startPoint x: 584, startPoint y: 543, endPoint x: 745, endPoint y: 544, distance: 161.0
click at [745, 544] on div "[PERSON_NAME] drag_handle drag_handle" at bounding box center [547, 554] width 405 height 29
drag, startPoint x: 742, startPoint y: 544, endPoint x: 731, endPoint y: 546, distance: 11.7
click at [731, 546] on div "[PERSON_NAME] drag_handle drag_handle" at bounding box center [540, 554] width 390 height 29
type input "70"
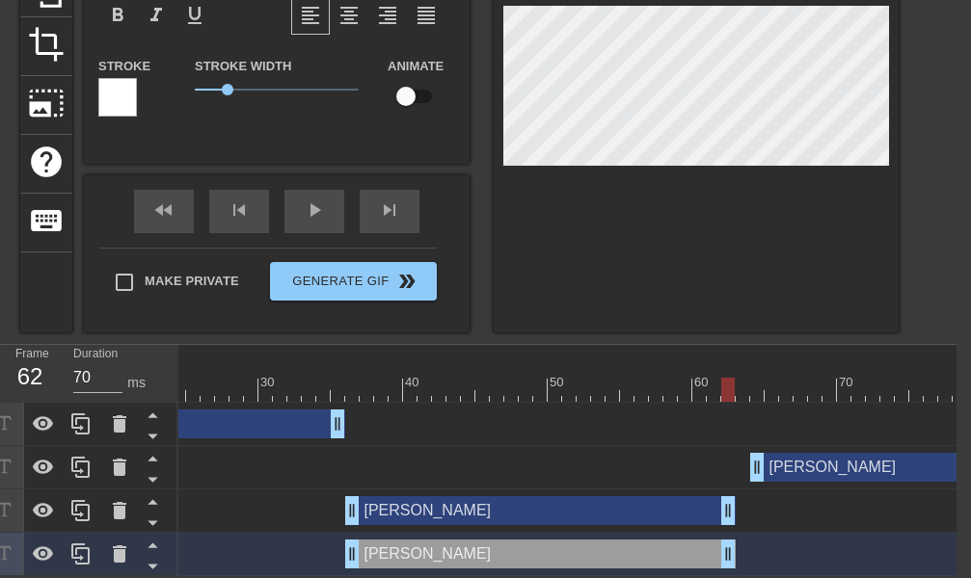
drag, startPoint x: 742, startPoint y: 504, endPoint x: 732, endPoint y: 505, distance: 10.6
click at [732, 505] on div "[PERSON_NAME] drag_handle drag_handle" at bounding box center [540, 510] width 390 height 29
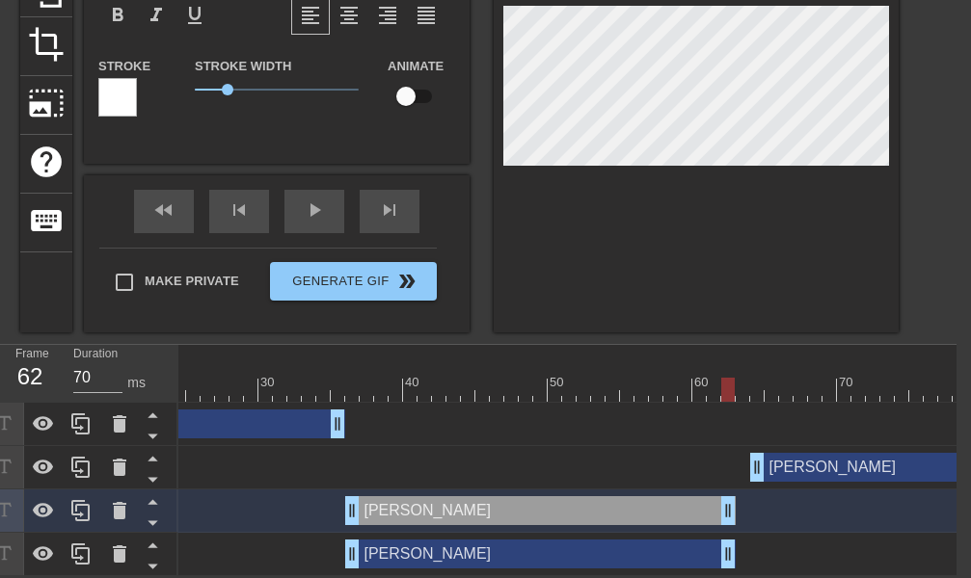
click at [461, 540] on div "[PERSON_NAME] drag_handle drag_handle" at bounding box center [540, 554] width 390 height 29
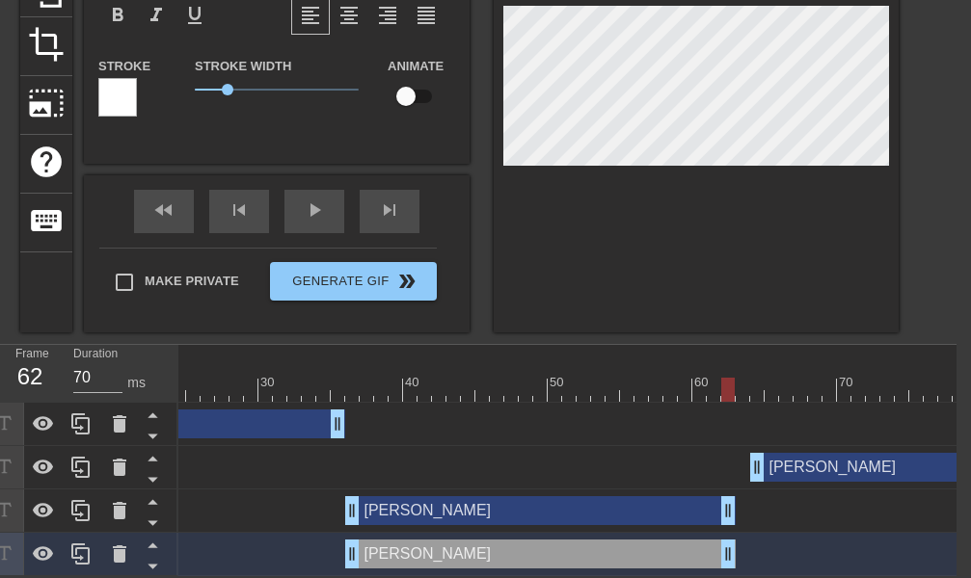
click at [461, 540] on div "[PERSON_NAME] drag_handle drag_handle" at bounding box center [540, 554] width 390 height 29
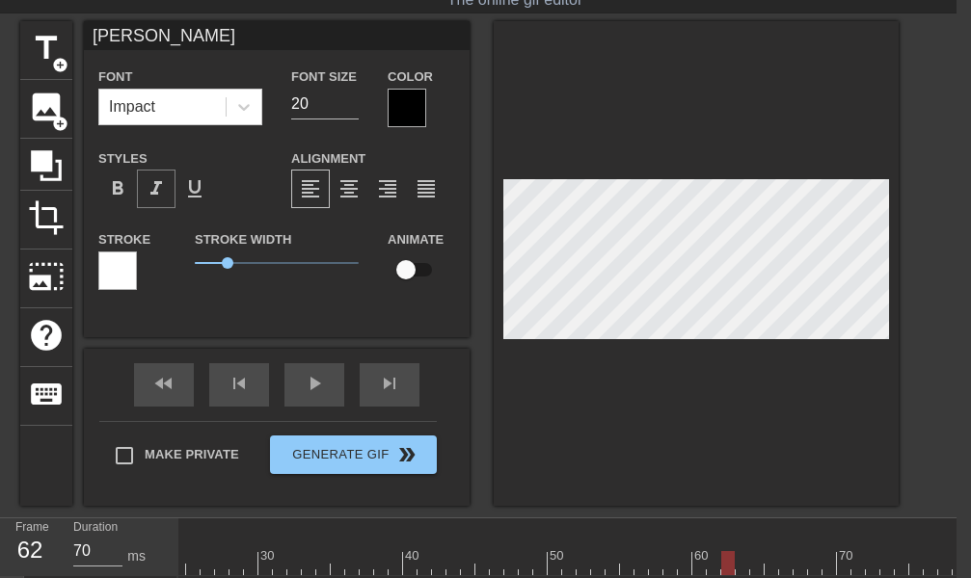
scroll to position [46, 16]
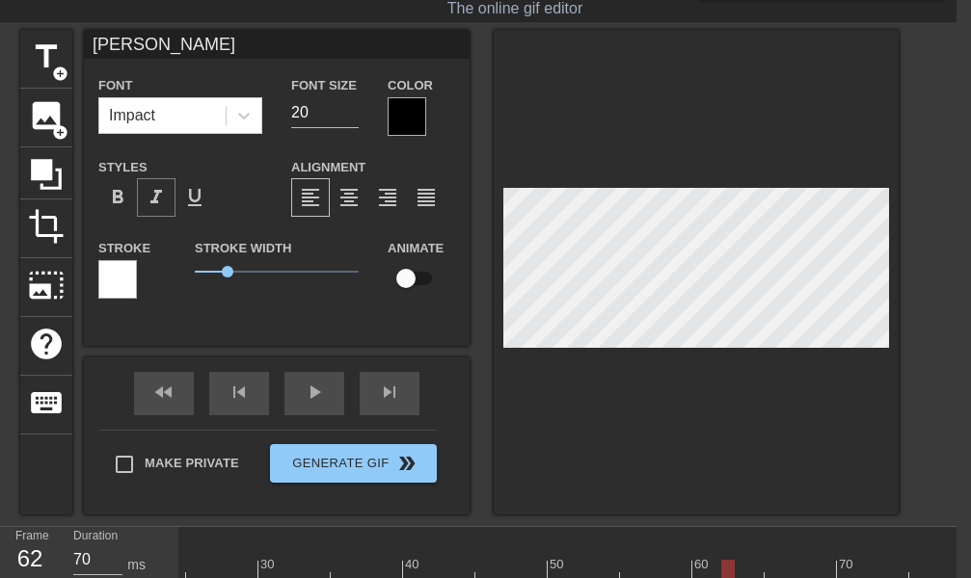
click at [161, 193] on span "format_italic" at bounding box center [156, 197] width 23 height 23
type input """
type textarea """
type input ""A"
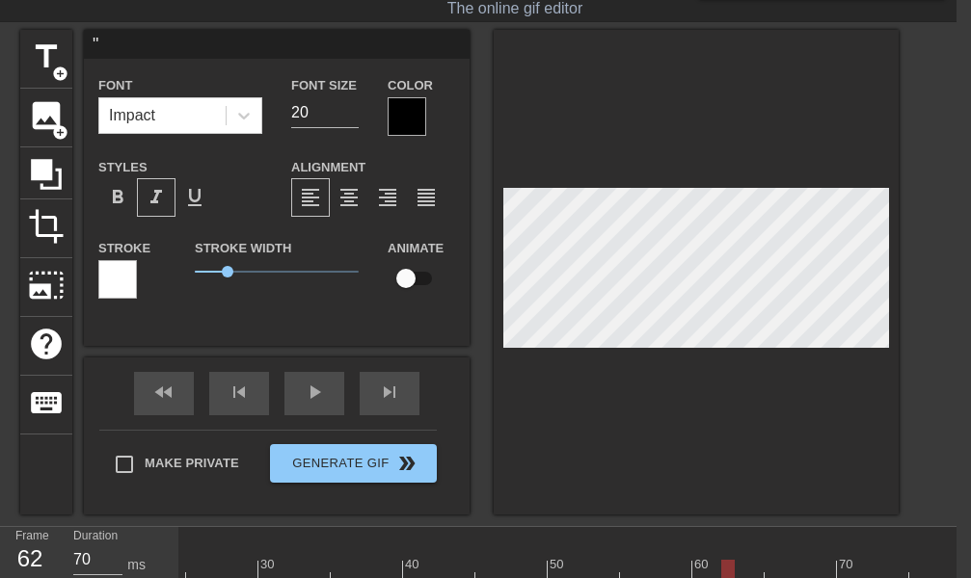
type textarea ""A"
type input ""Al"
type textarea ""Al"
type input ""All"
type textarea ""All"
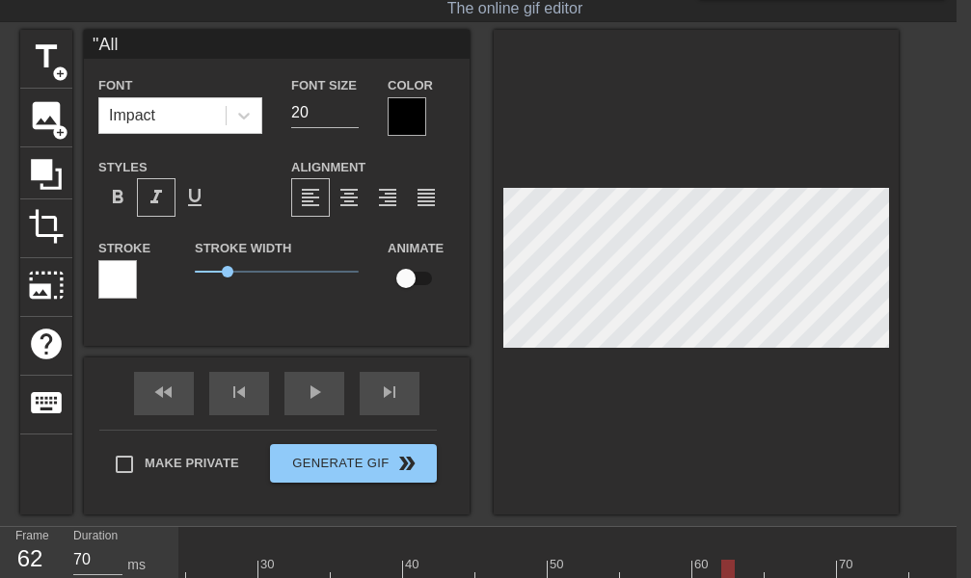
type input ""Alle"
type textarea ""Alle"
type input ""Allez"
type textarea ""Allez"
type input ""Allez"
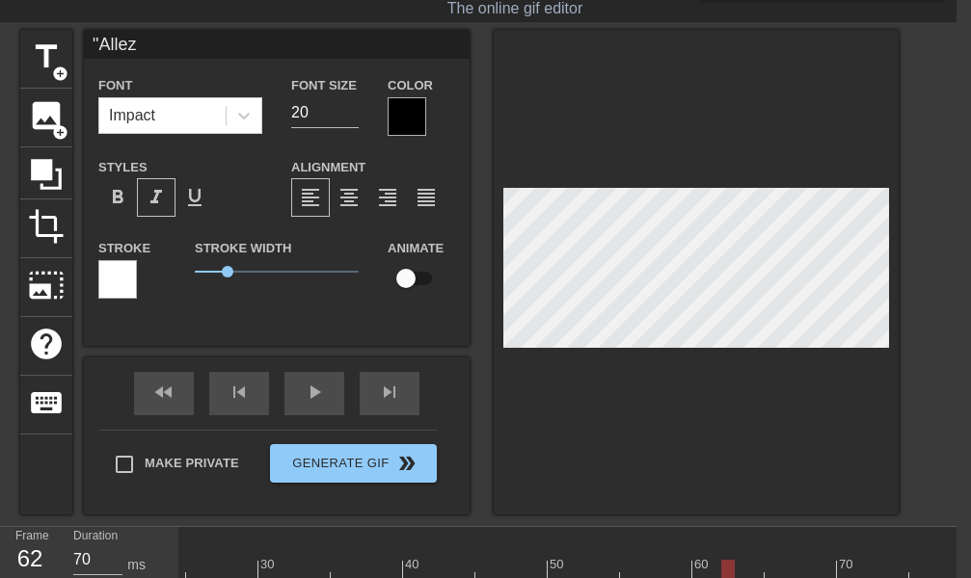
type textarea ""Allez"
type input ""Allez M"
type textarea ""Allez M"
type input ""Allez Ma"
type textarea ""Allez Ma"
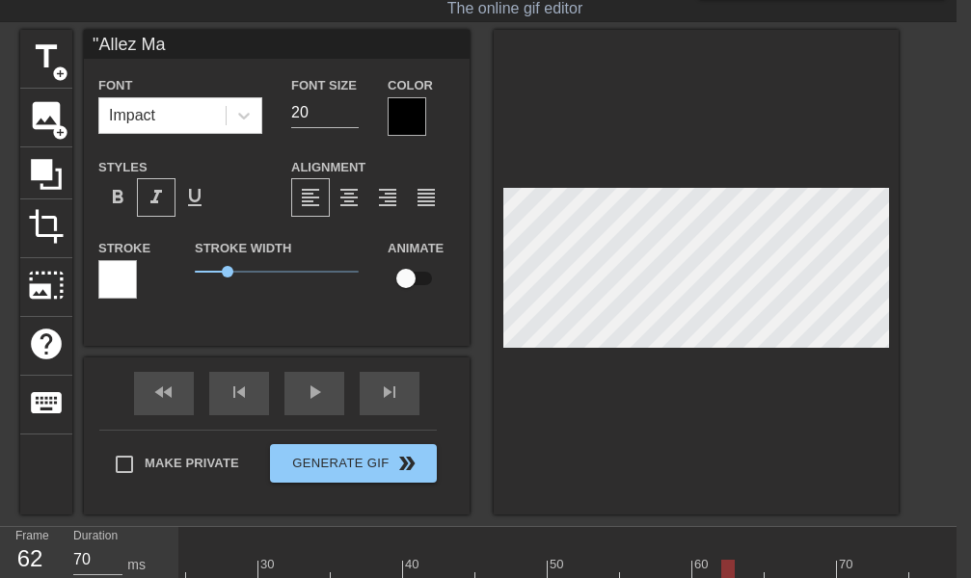
type input ""Allez Mam"
type textarea ""Allez Mam"
type input ""Allez Ma"
type textarea ""Allez Ma"
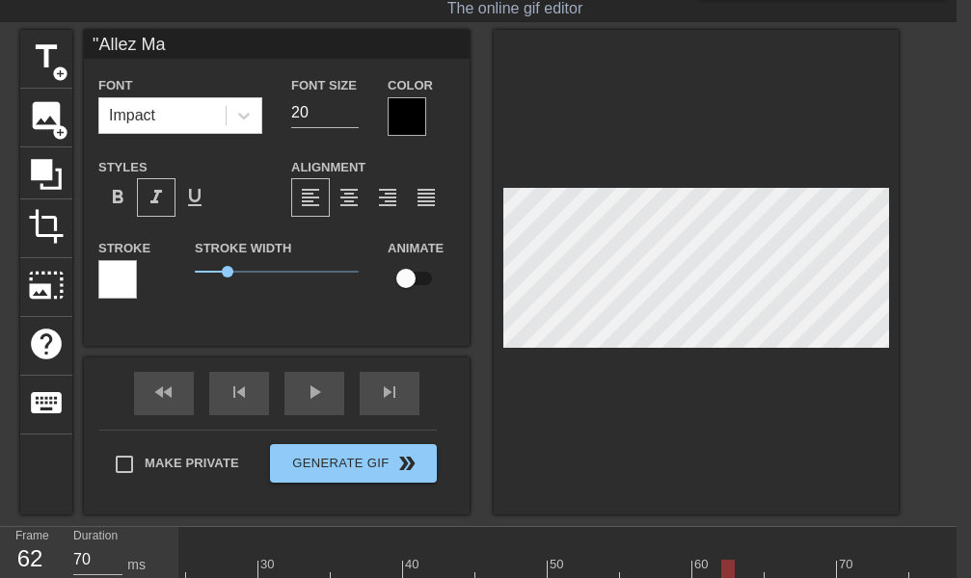
type input ""Allez M"
type textarea ""Allez M"
type input ""Allez"
type textarea ""Allez"
type input ""Allez m"
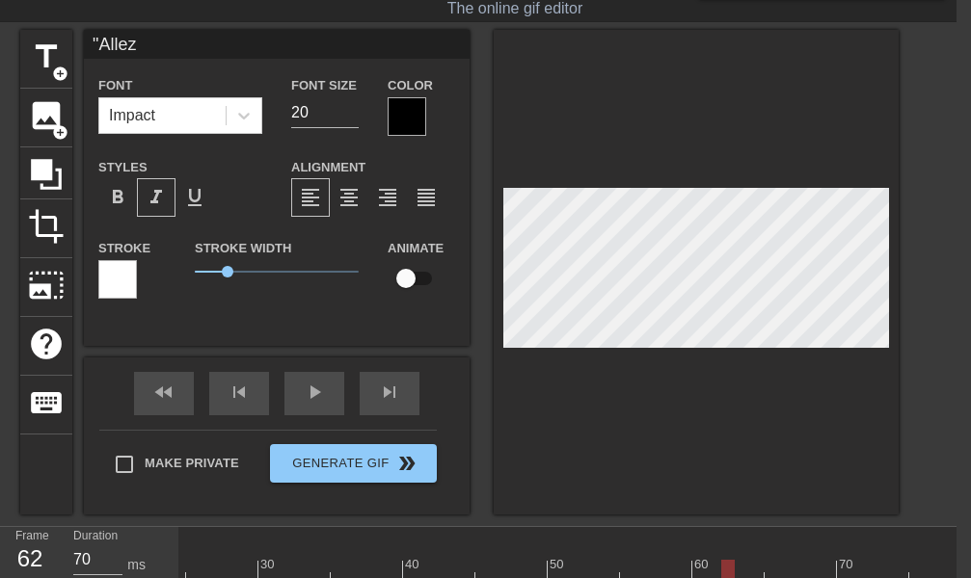
type textarea ""Allez m"
type input ""Allez ma"
type textarea ""Allez ma"
type input ""Allez mam"
type textarea ""Allez mam"
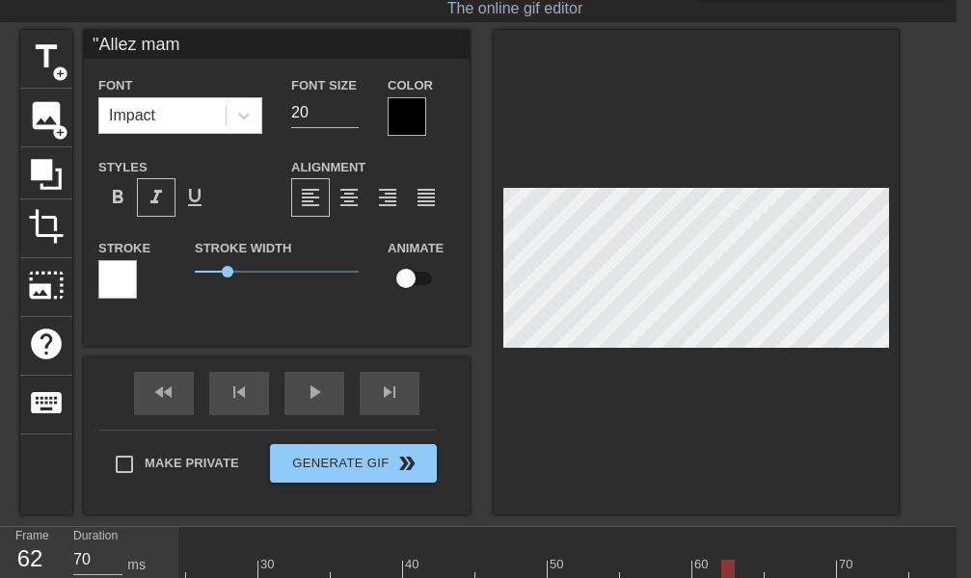
type input ""Allez mami"
type textarea ""Allez mami"
type input ""Allez mamie"
type textarea ""Allez mamie"
type input ""Allez mamie,"
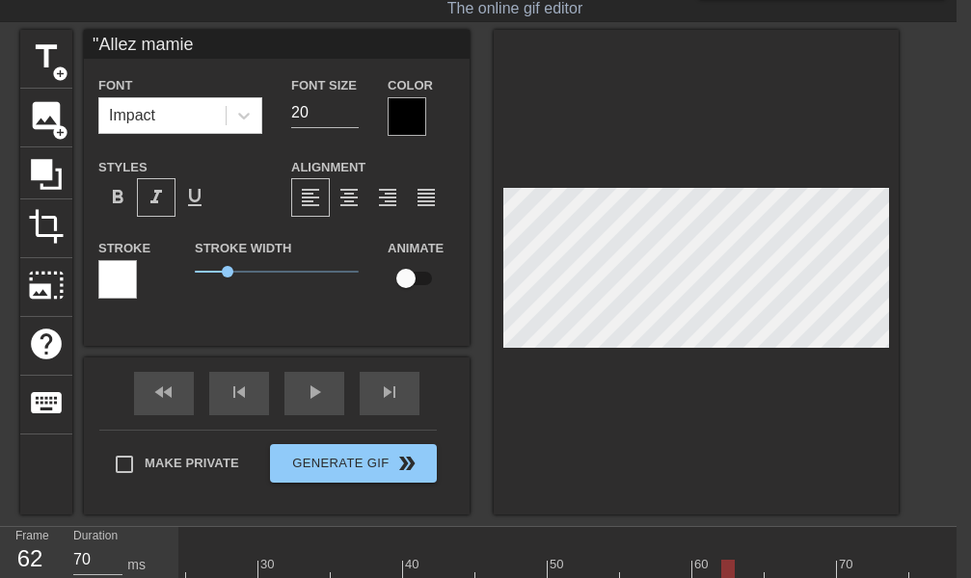
type textarea ""Allez mamie,"
type input ""Allez mamie,"
type textarea ""Allez mamie,"
type input ""Allez mamie, l"
type textarea ""Allez mamie, la"
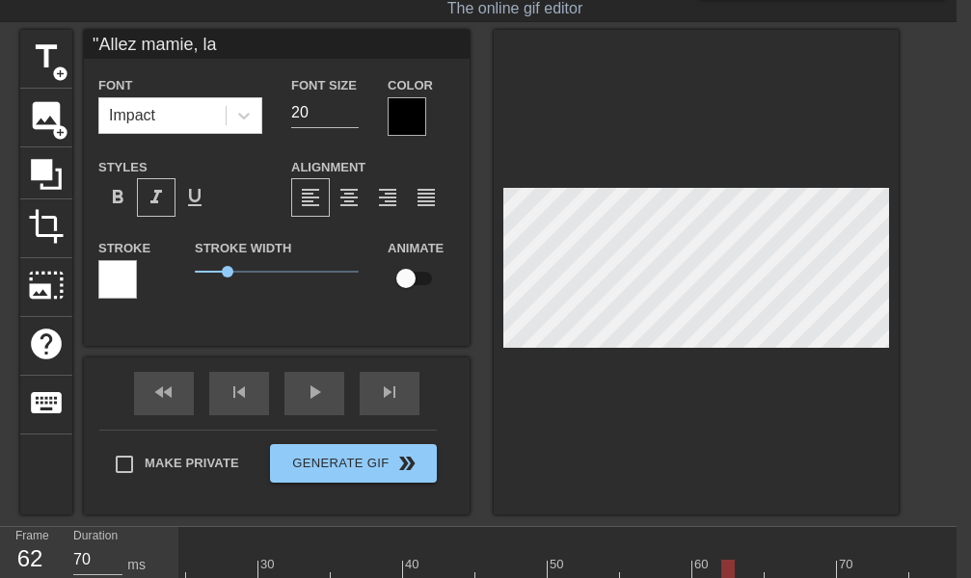
type input ""[PERSON_NAME], lai"
type textarea ""[PERSON_NAME], lai"
type input ""[PERSON_NAME], lais"
type textarea ""[PERSON_NAME], lais"
type input ""[PERSON_NAME], laiss"
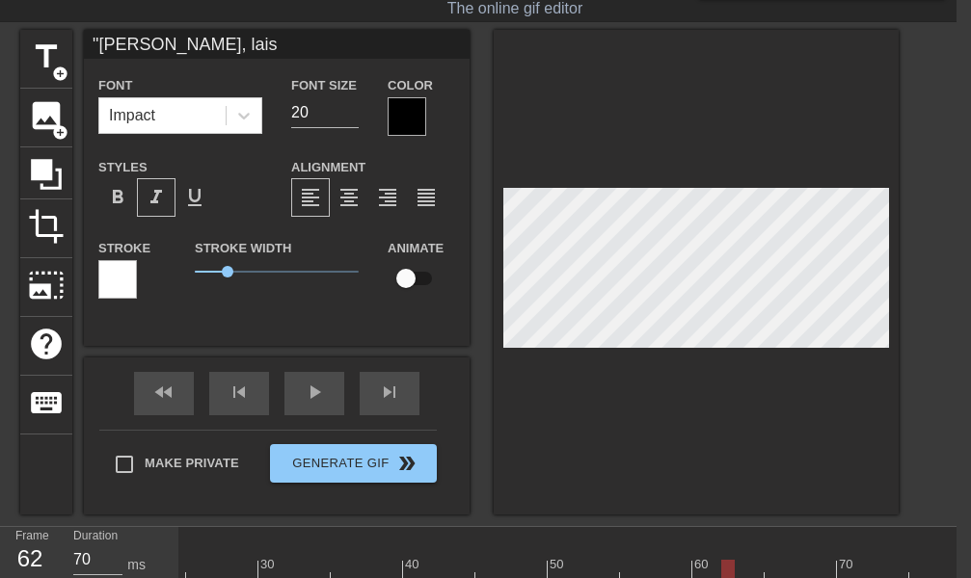
type textarea ""[PERSON_NAME], laiss"
type input ""[PERSON_NAME], laisse"
type textarea ""[PERSON_NAME], laisse"
type input ""[PERSON_NAME], laisses"
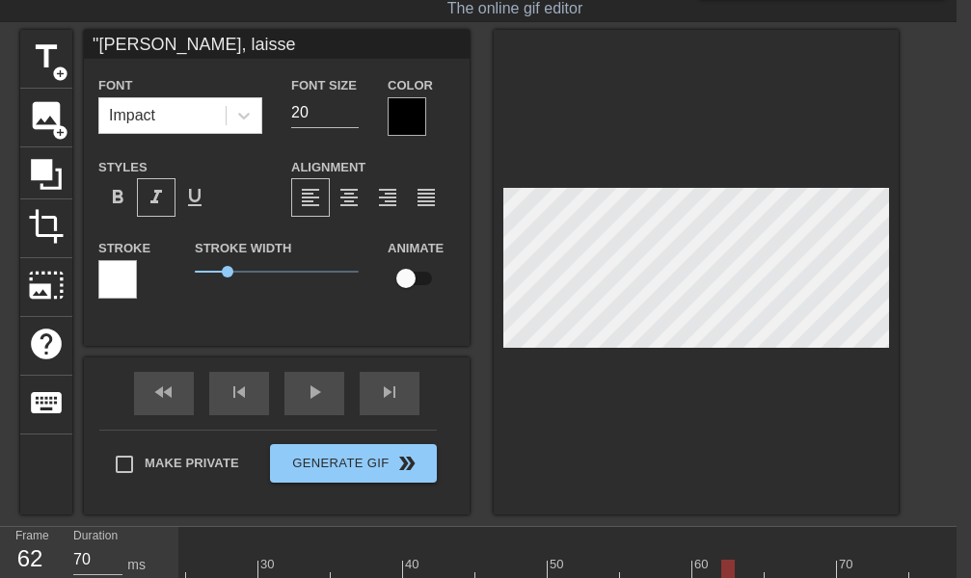
type textarea ""[PERSON_NAME], laisses"
type input ""[PERSON_NAME], laisses"
type textarea ""[PERSON_NAME], laisses"
type input ""Allez mamie, laisses n"
type textarea ""Allez mamie, laisses n"
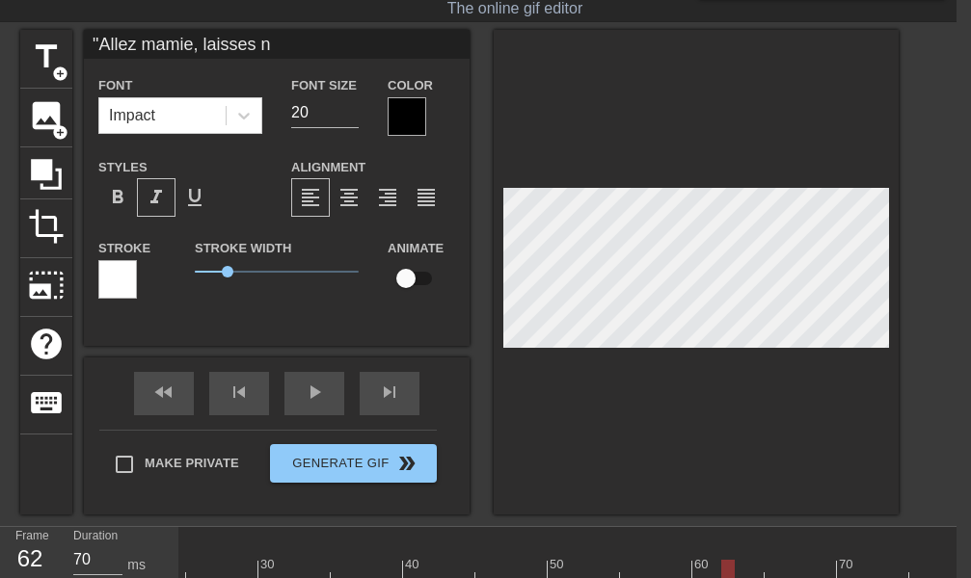
type input ""Allez mamie, laisses no"
type textarea ""Allez mamie, laisses no"
type input ""[PERSON_NAME], laisses nou"
type textarea ""[PERSON_NAME], laisses nou"
type input ""Allez mamie, laisses nous"
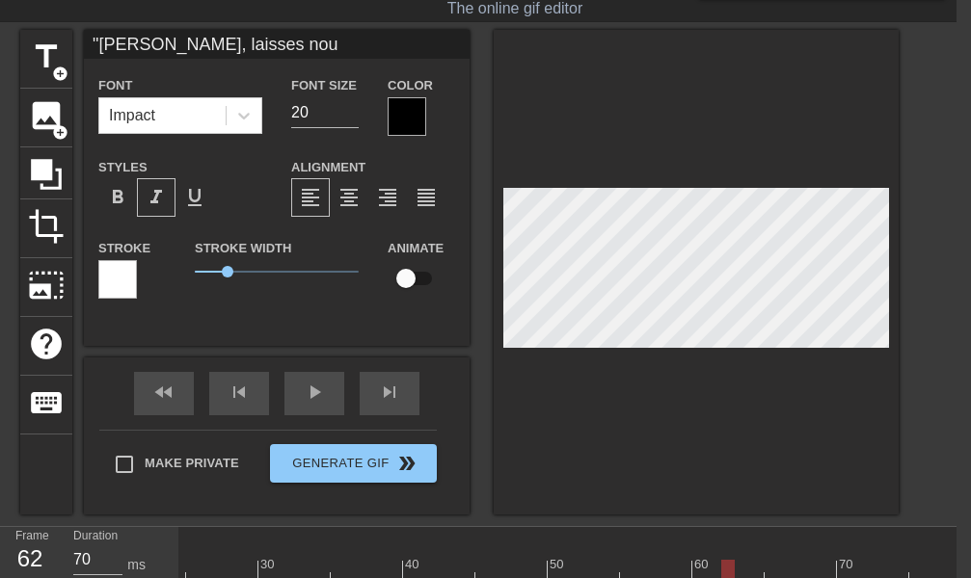
type textarea ""Allez mamie, laisses nous"
type input ""Allez mamie, laisses nous"
type textarea ""Allez mamie, laisses nous"
type input ""Allez mamie, laisses nous a"
type textarea ""Allez mamie, laisses nous a"
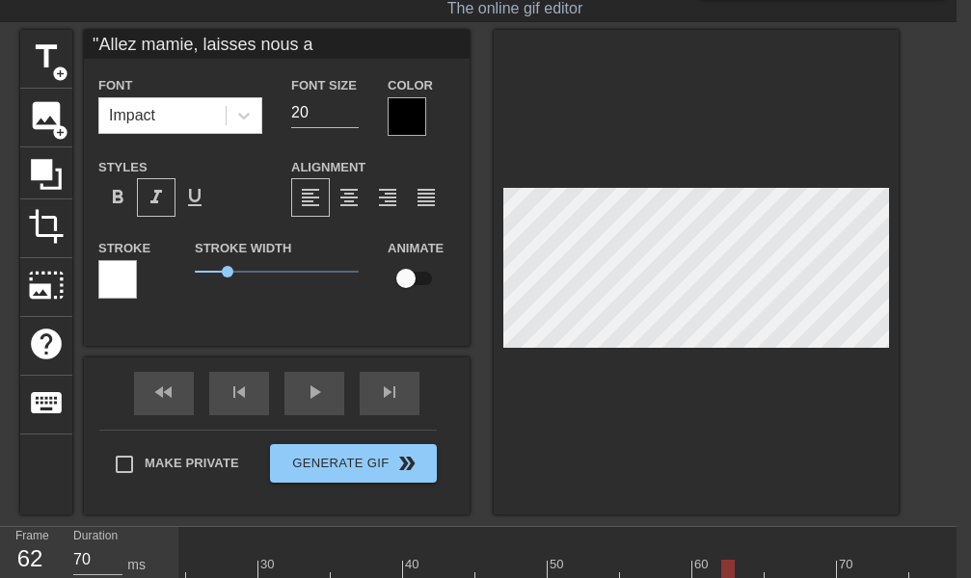
type input ""Allez mamie, laisses nous au"
type textarea ""Allez mamie, laisses nous au"
type input ""Allez mamie, laisses nous au"
type textarea ""Allez mamie, laisses nous au"
type input ""Allez mamie, laisses nous au m"
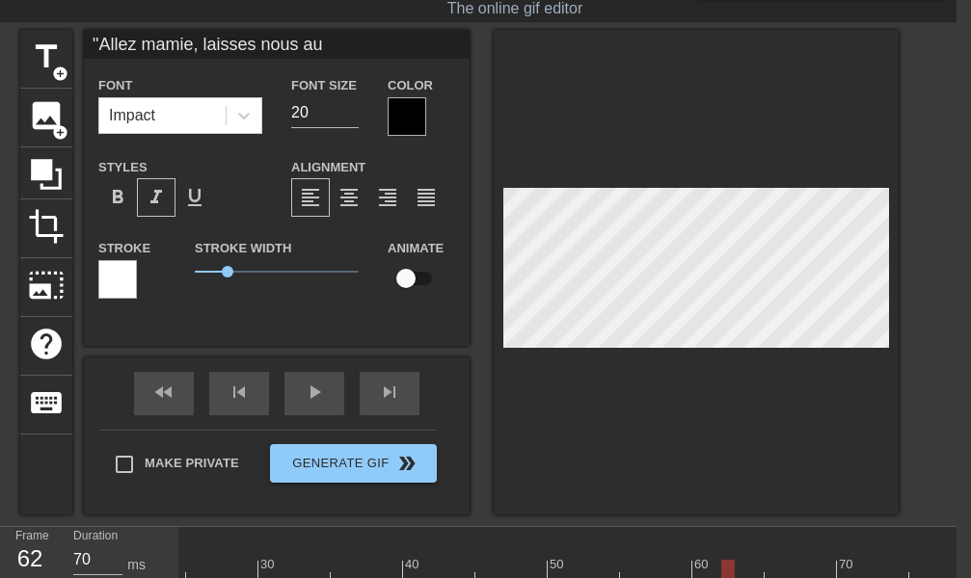
type textarea ""Allez mamie, laisses nous au m"
type input ""Allez mamie, laisses nous au mi"
type textarea ""Allez mamie, laisses nous au mi"
type input ""Allez mamie, laisses nous au m"
type textarea ""Allez mamie, laisses nous au m"
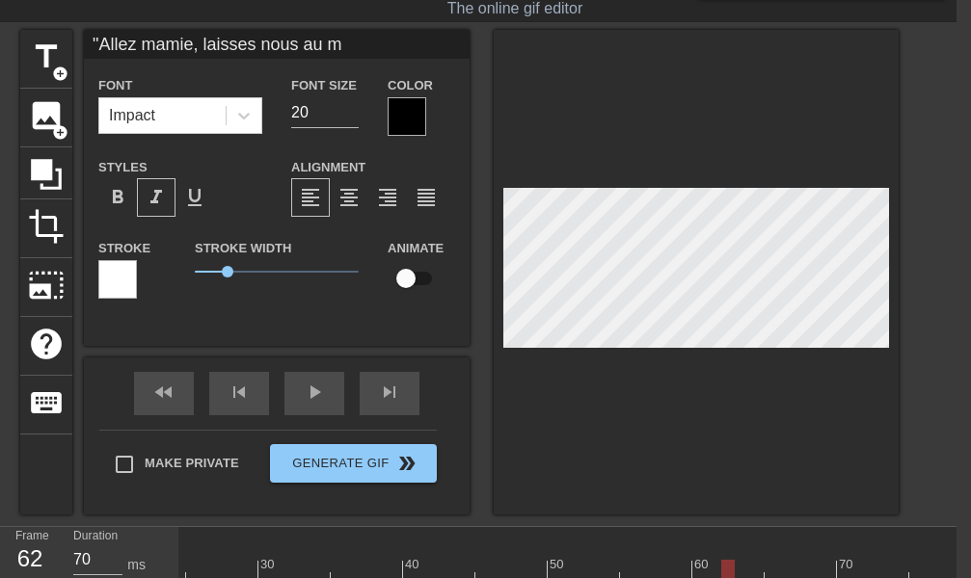
type input ""Allez mamie, laisses nous au mo"
type textarea ""Allez mamie, laisses nous au mo"
type input ""Allez mamie, laisses nous au moi"
type textarea ""Allez mamie, laisses nous au moi"
type input ""Allez mamie, laisses nous au moin"
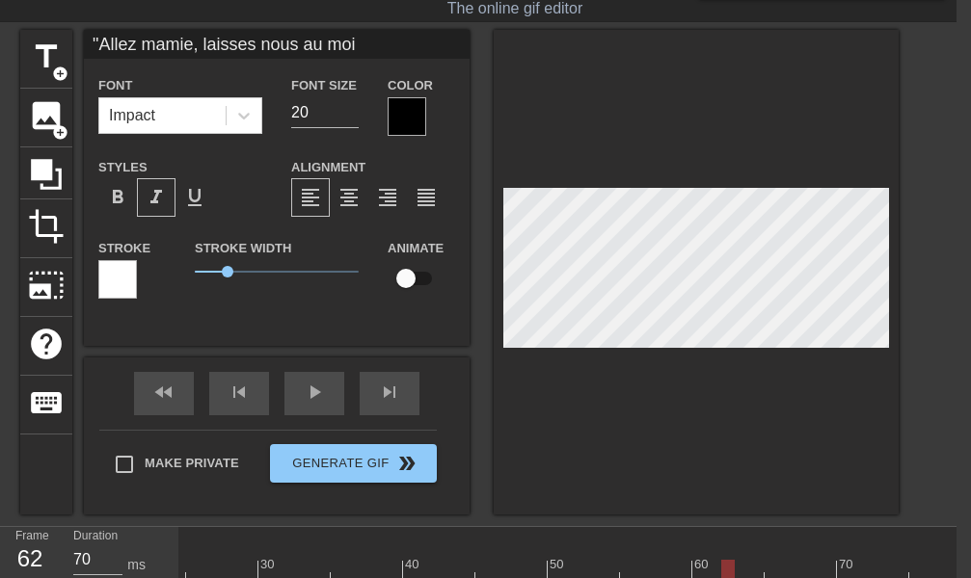
type textarea ""Allez mamie, laisses nous au moin"
type input ""[PERSON_NAME], laisses nous au moins"
type textarea ""[PERSON_NAME], laisses nous au moins"
type input ""[PERSON_NAME], laisses nous au moins"
type textarea ""[PERSON_NAME], laisses nous au moins"
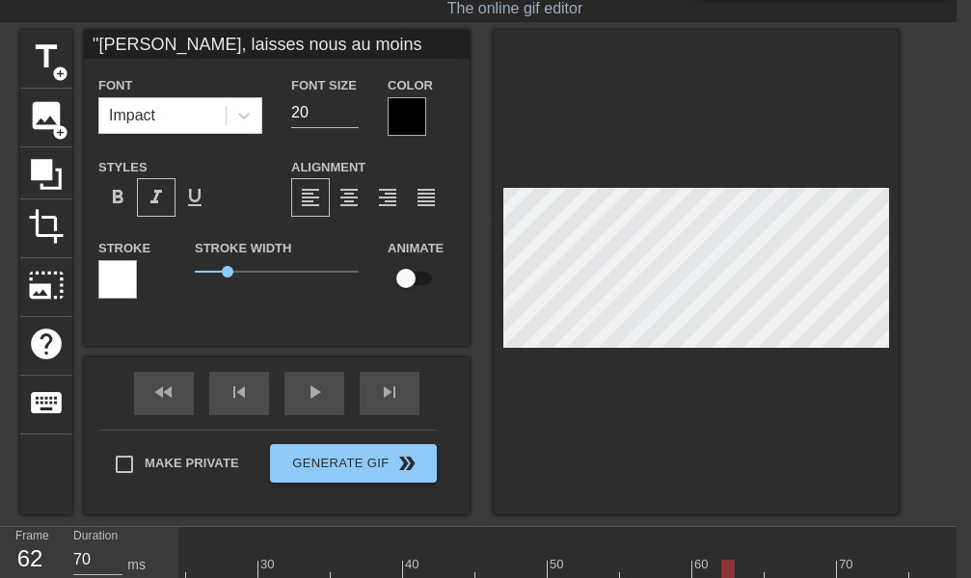
type input ""Allez mamie, laisses nous au moins t"
type textarea ""Allez mamie, laisses nous au moins t"
type input ""[PERSON_NAME], laisses nous au moins te"
type textarea ""[PERSON_NAME], laisses nous au moins te"
type input ""Allez mamie, laisses nous au moins ter"
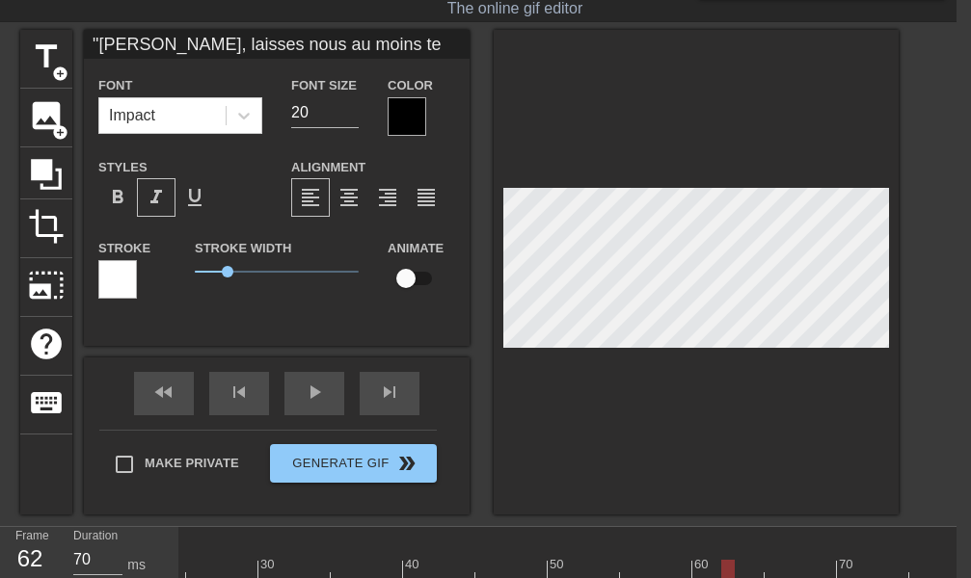
type textarea ""Allez mamie, laisses nous au moins ter"
type input ""Allez mamie, laisses nous au moins term"
type textarea ""Allez mamie, laisses nous au moins term"
type input ""Allez mamie, laisses nous au moins termi"
type textarea ""Allez mamie, laisses nous au moins termi"
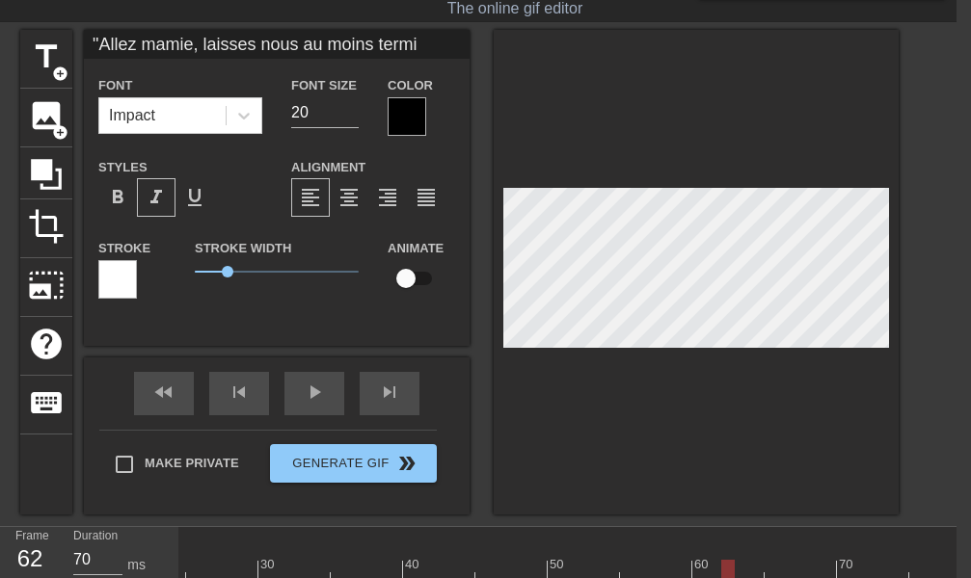
type input ""Allez mamie, laisses nous au moins termin"
type textarea ""Allez mamie, laisses nous au moins termin"
type input ""Allez mamie, laisses nous au moins termine"
type textarea ""Allez mamie, laisses nous au moins termine"
type input ""Allez mamie, laisses nous au moins terminer"
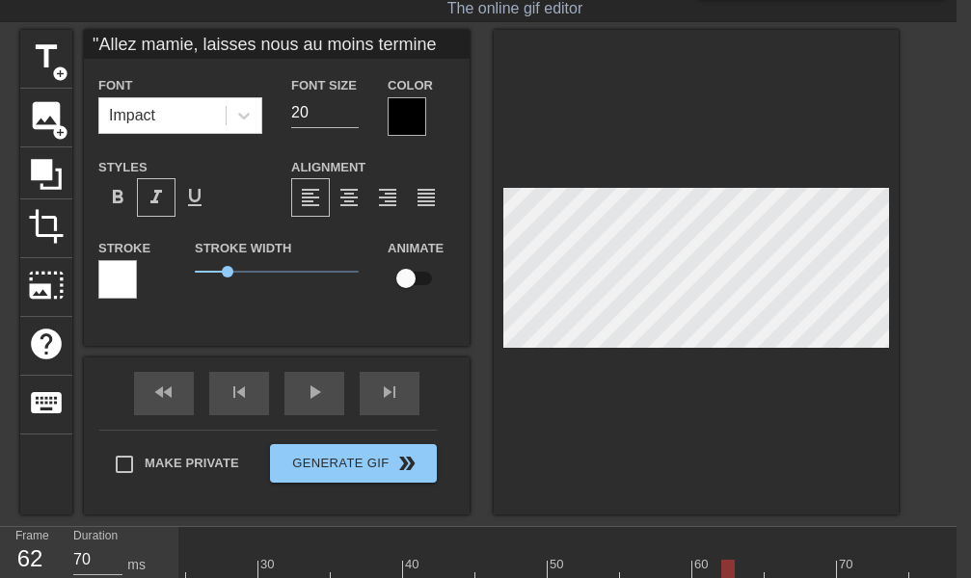
type textarea ""Allez mamie, laisses nous au moins terminer"
type input ""Allez mamie, laisses nous au moins terminer"
type textarea ""Allez mamie, laisses nous au moins terminer"
type input ""Allez mamie, laisses nous au moins terminer d"
type textarea ""Allez mamie, laisses nous au moins terminer d"
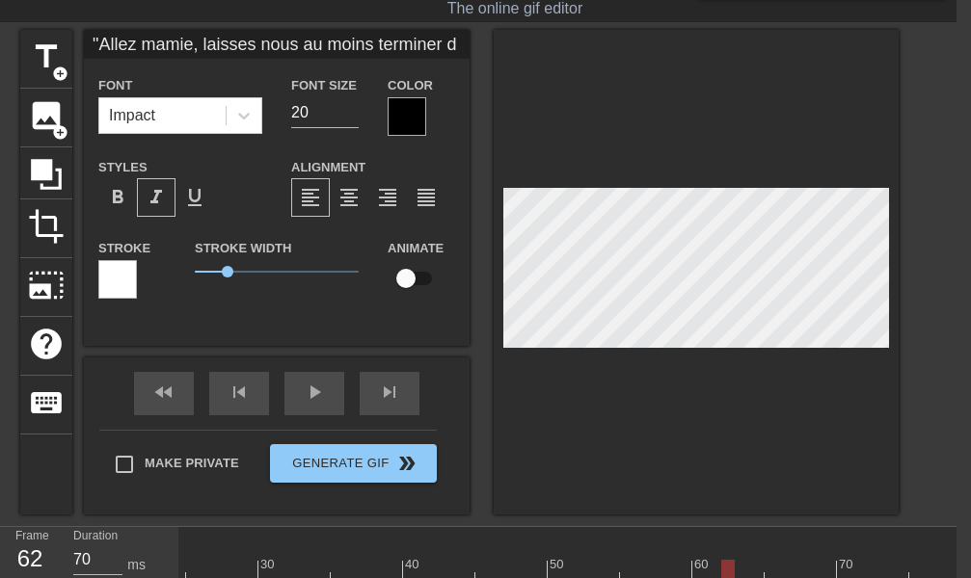
type input ""Allez mamie, laisses nous au moins terminer de"
type textarea ""Allez mamie, laisses nous au moins terminer de"
type input ""Allez mamie, laisses nous au moins terminer de"
type textarea ""Allez mamie, laisses nous au moins terminer de"
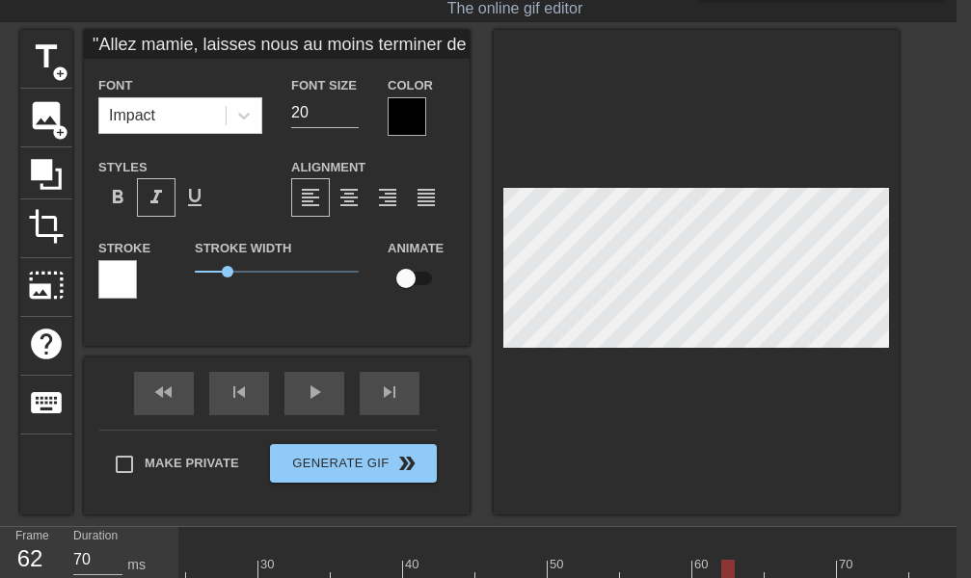
type input ""Allez mamie, laisses nous au moins terminer de v"
type textarea ""Allez mamie, laisses nous au moins terminer de v"
type input ""Allez mamie, laisses nous au moins terminer de vi"
type textarea ""Allez mamie, laisses nous au moins terminer de vi"
type input ""Allez mamie, laisses nous au moins terminer de vid"
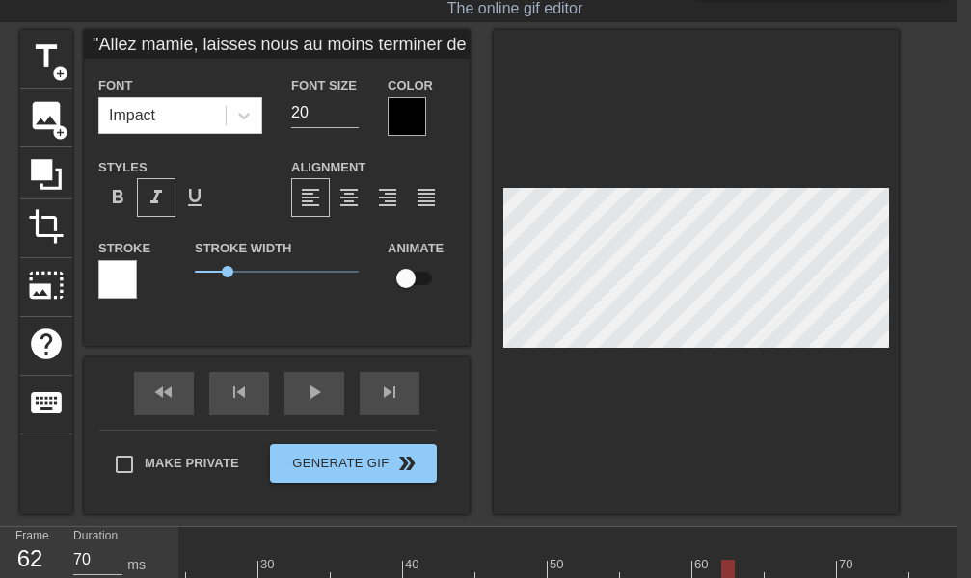
type textarea ""Allez mamie, laisses nous au moins terminer de vid"
type input ""Allez mamie, laisses nous au moins terminer de vide"
type textarea ""Allez mamie, laisses nous au moins terminer de vide"
type input ""Allez mamie, laisses nous au moins terminer de vider"
type textarea ""Allez mamie, laisses nous au moins terminer de vider"
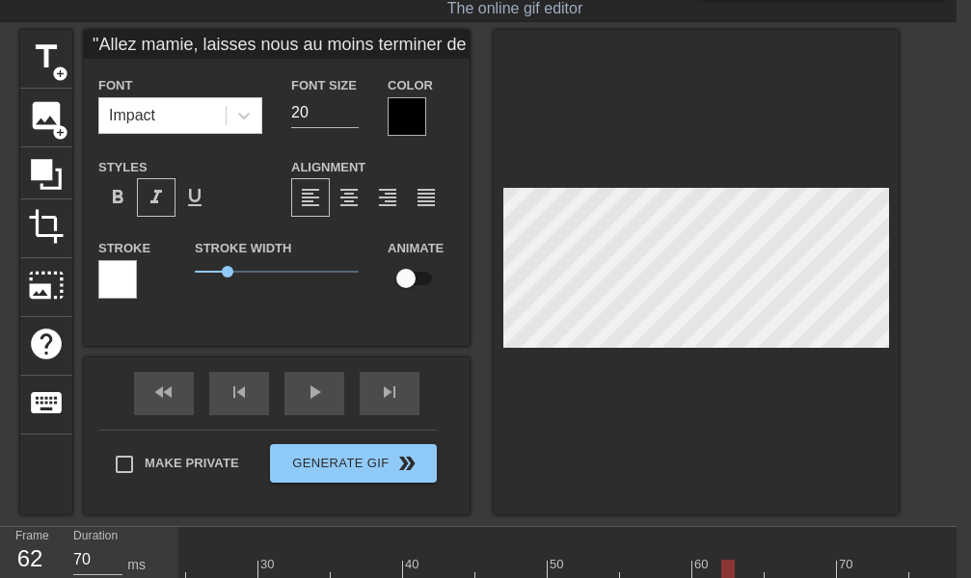
scroll to position [0, 21]
type input ""Allez mamie, laisses nous au moins terminer de vider""
type textarea ""Allez mamie, laisses nous au moins terminer de vider""
type input ""Allez mamie, laisses nous au moins terminer de vider"
type textarea ""Allez mamie, laisses nous au moins terminer de vider"
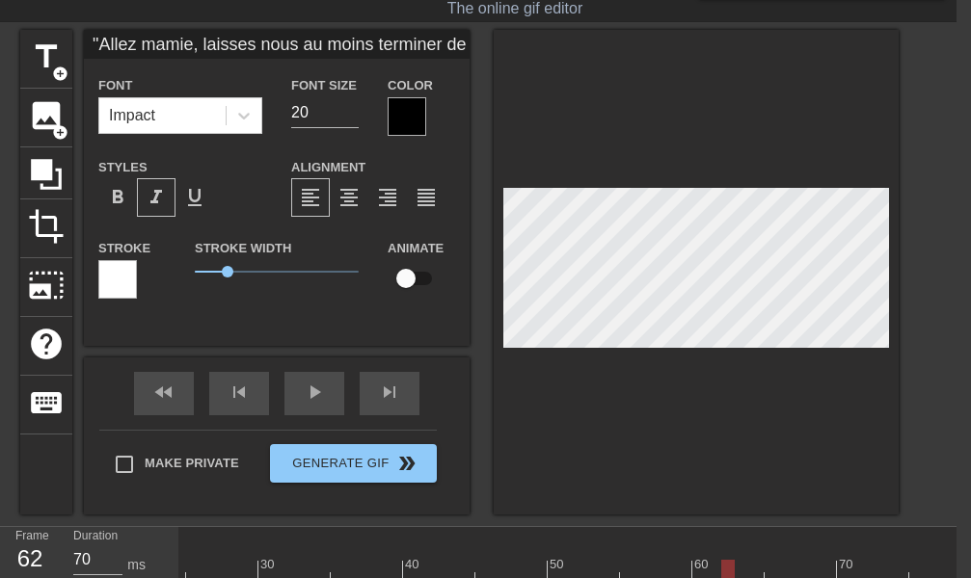
type input ""Allez mamie, laisses nous au moins terminer de vider"
type textarea ""Allez mamie, laisses nous au moins terminer de vider"
type input ""Allez mamie, laisses nous au moins terminer de vider l"
type textarea ""Allez mamie, laisses nous au moins terminer de vider l'"
type input ""Allez mamie, laisses nous au moins terminer de vider l'a"
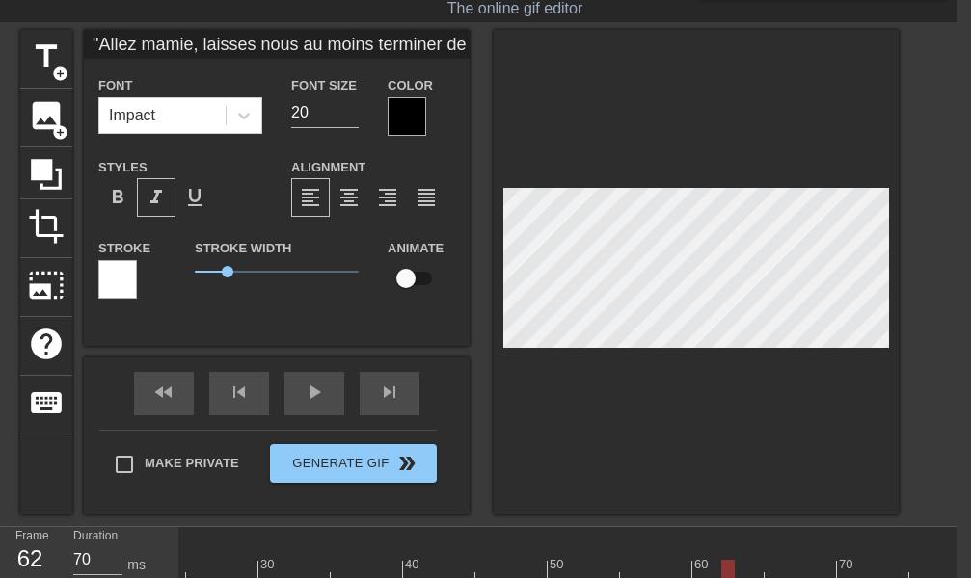
type textarea ""Allez mamie, laisses nous au moins terminer de vider l'a"
type input ""Allez mamie, laisses nous au moins terminer de vider l'ap"
type textarea ""Allez mamie, laisses nous au moins terminer de vider l'ap"
type input ""Allez mamie, laisses nous au moins terminer de vider l'app"
type textarea ""Allez mamie, laisses nous au moins terminer de vider l'app"
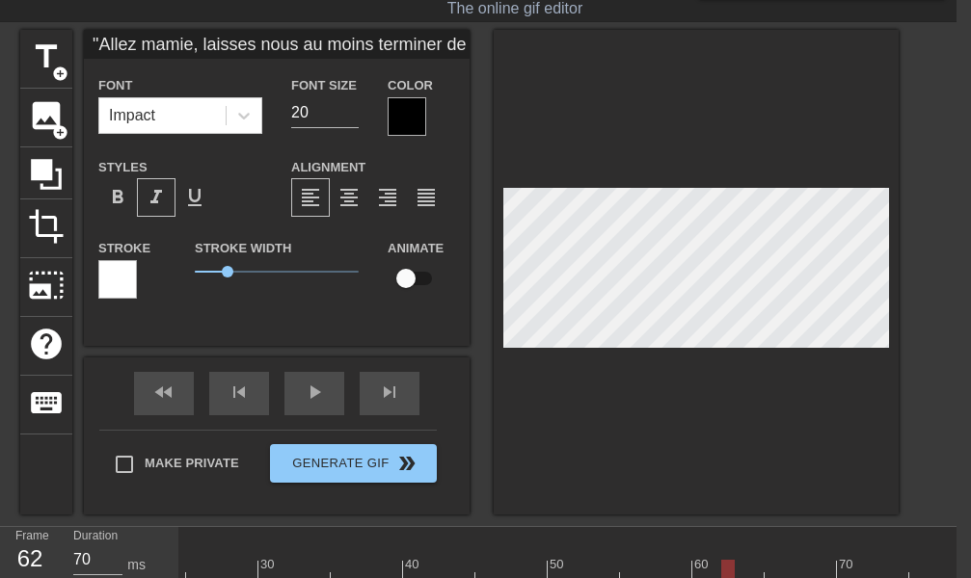
type input ""Allez mamie, laisses nous au moins terminer de vider l'ap"
type textarea ""Allez mamie, laisses nous au moins terminer de vider l'ap"
type input ""Allez mamie, laisses nous au moins terminer de vider l'a"
type textarea ""Allez mamie, laisses nous au moins terminer de vider l'a"
type input ""Allez mamie, laisses nous au moins terminer de vider l'"
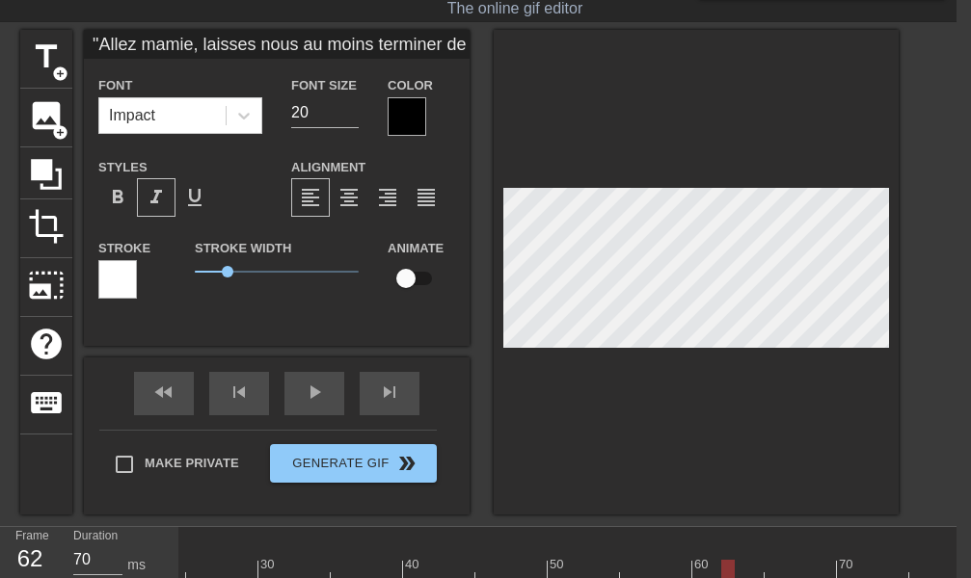
type textarea ""Allez mamie, laisses nous au moins terminer de vider l'"
type input ""Allez mamie, laisses nous au moins terminer de vider l"
type textarea ""Allez mamie, laisses nous au moins terminer de vider l"
type input ""Allez mamie, laisses nous au moins terminer de vider"
type textarea ""Allez mamie, laisses nous au moins terminer de vider"
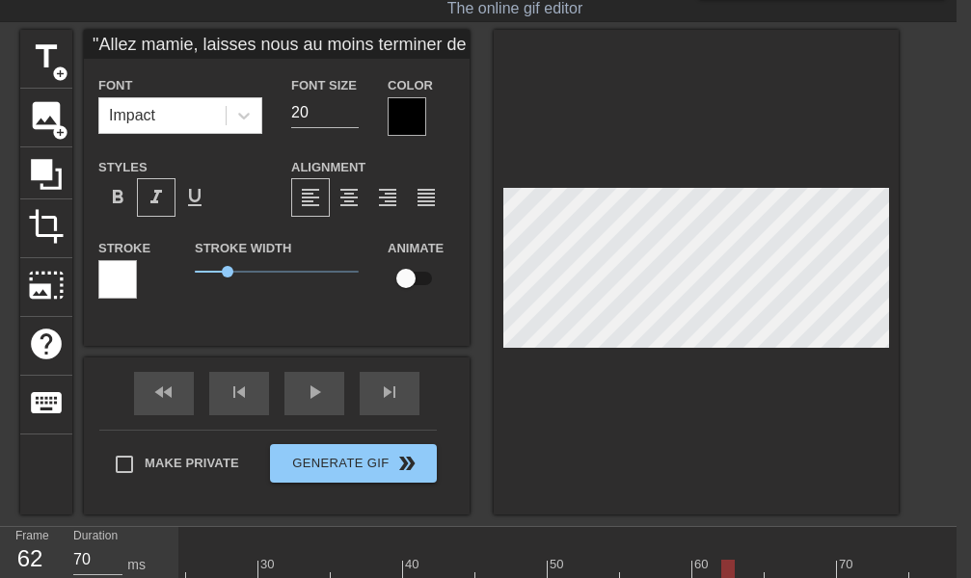
type input ""Allez mamie, laisses nous au moins terminer de vider"
type textarea ""Allez mamie, laisses nous au moins terminer de vider"
type input ""Allez mamie, laisses nous au moins terminer de vider""
type textarea ""Allez mamie, laisses nous au moins terminer de vider""
click at [350, 115] on input "19" at bounding box center [324, 112] width 67 height 31
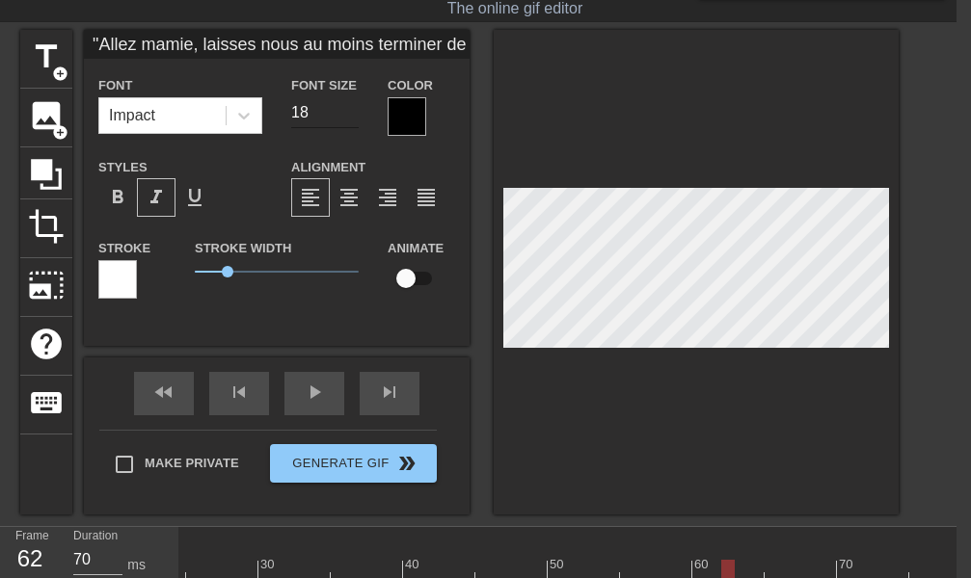
click at [350, 116] on input "18" at bounding box center [324, 112] width 67 height 31
click at [350, 116] on input "17" at bounding box center [324, 112] width 67 height 31
click at [350, 116] on input "16" at bounding box center [324, 112] width 67 height 31
click at [350, 116] on input "15" at bounding box center [324, 112] width 67 height 31
type input "14"
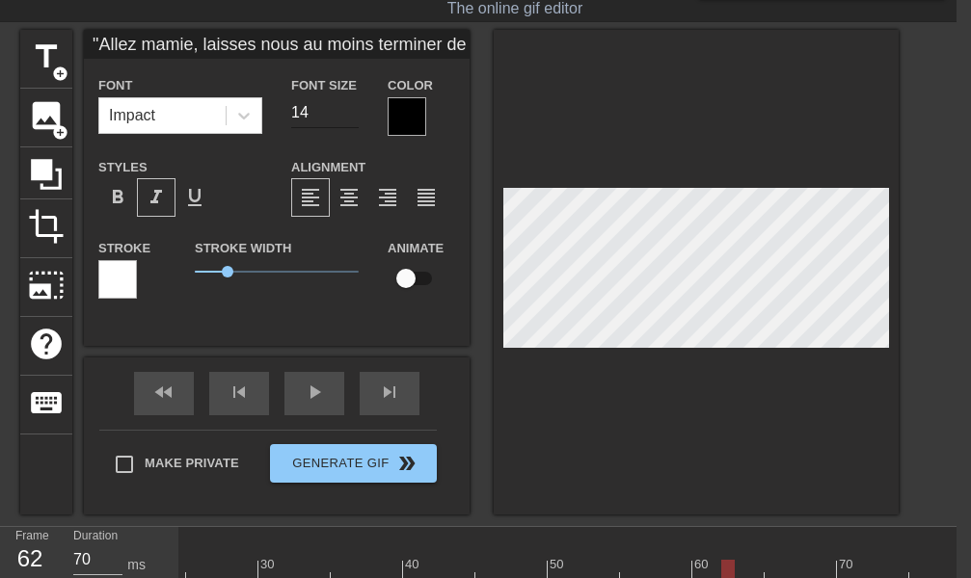
click at [350, 116] on input "14" at bounding box center [324, 112] width 67 height 31
click at [801, 368] on div at bounding box center [695, 272] width 405 height 485
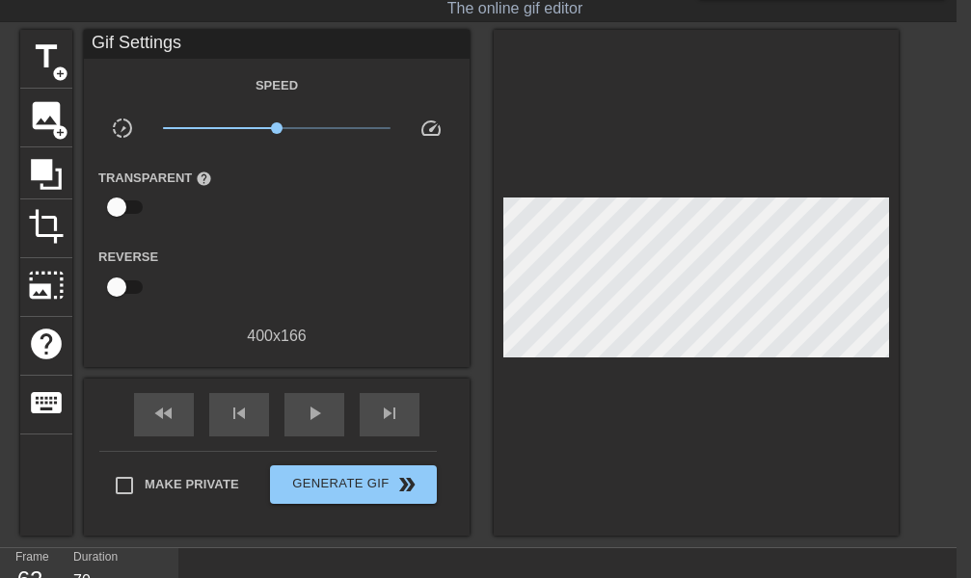
click at [610, 420] on div at bounding box center [695, 283] width 405 height 506
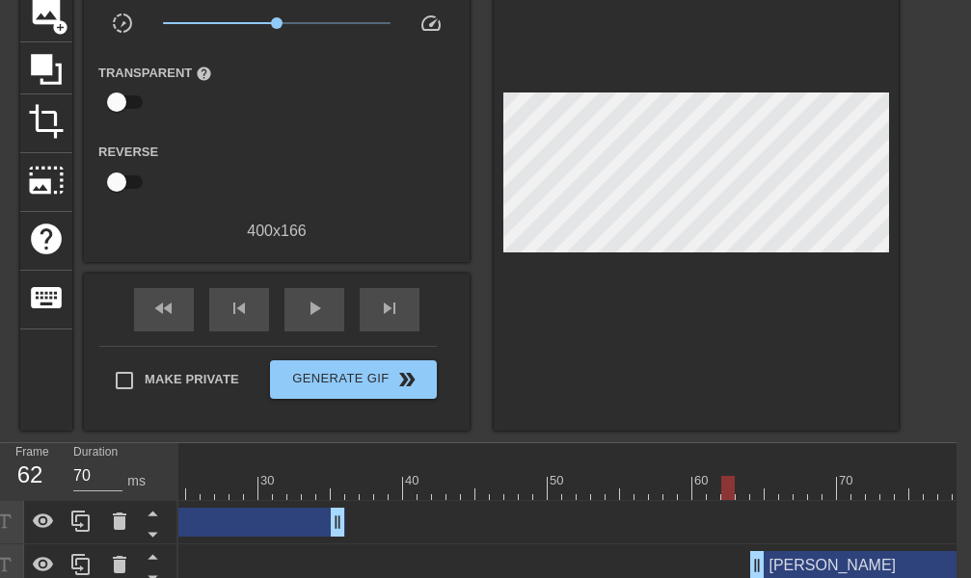
scroll to position [263, 16]
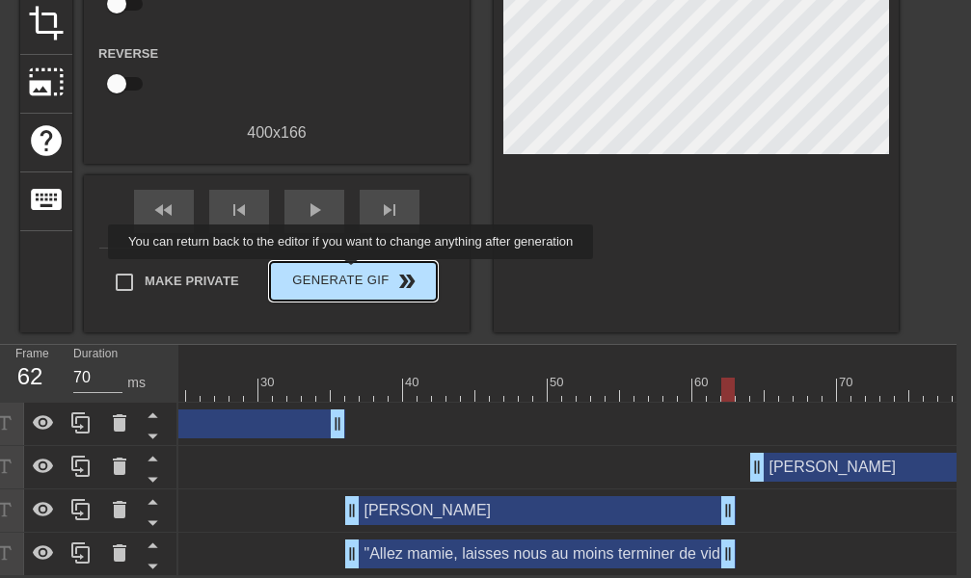
click at [353, 273] on span "Generate Gif double_arrow" at bounding box center [353, 281] width 151 height 23
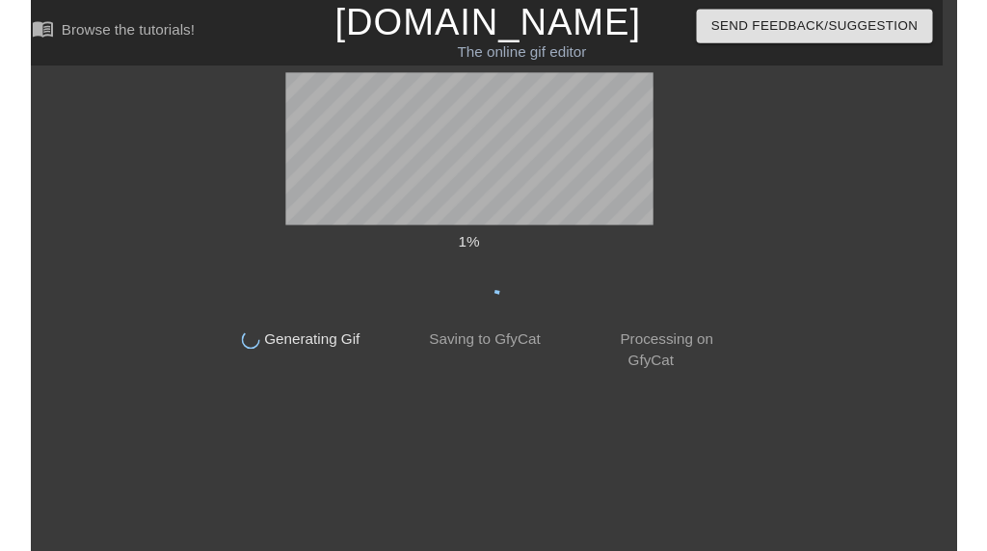
scroll to position [0, 14]
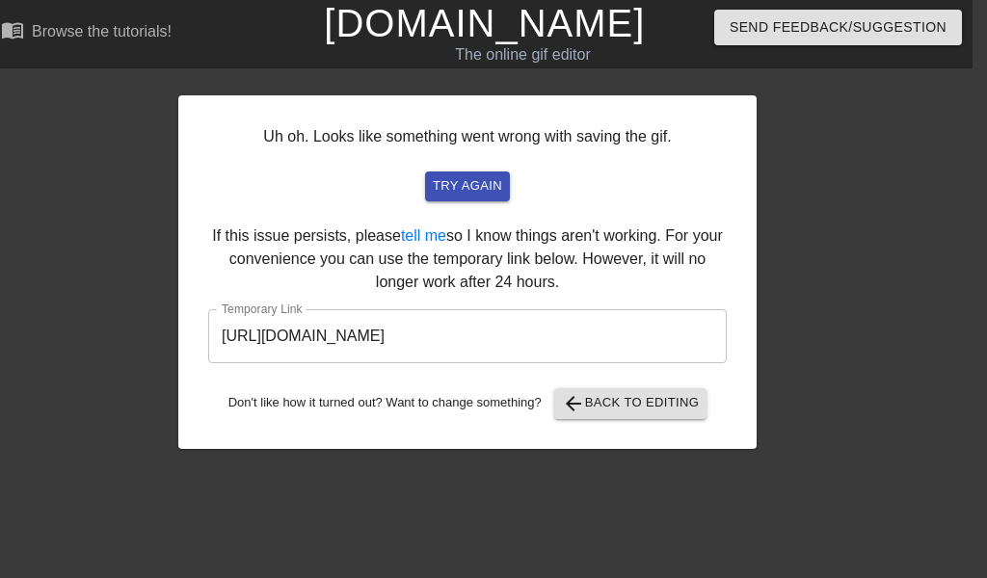
click at [336, 327] on input "[URL][DOMAIN_NAME]" at bounding box center [467, 336] width 519 height 54
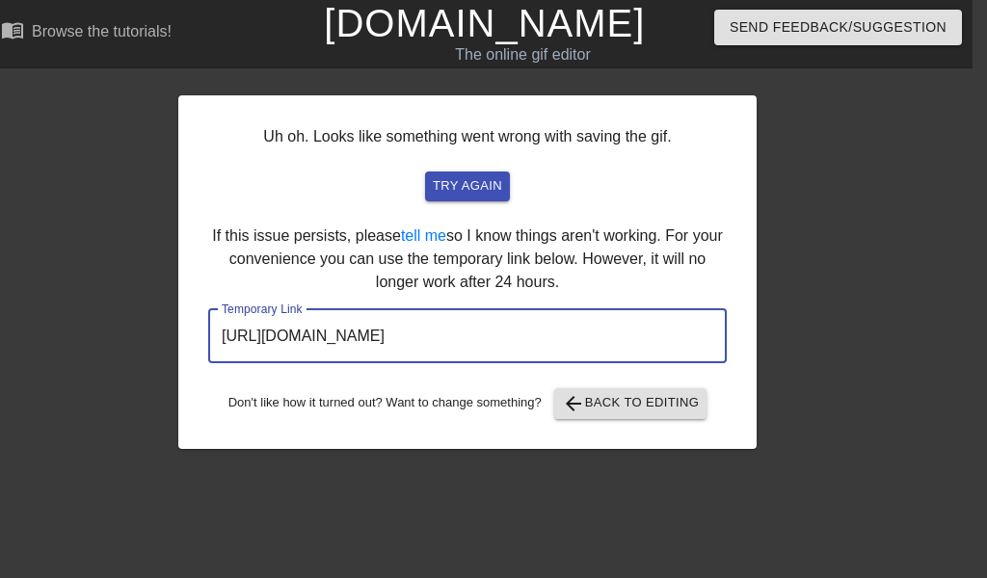
click at [336, 327] on input "[URL][DOMAIN_NAME]" at bounding box center [467, 336] width 519 height 54
click at [428, 383] on div "Uh oh. Looks like something went wrong with saving the gif. try again If this i…" at bounding box center [467, 272] width 578 height 354
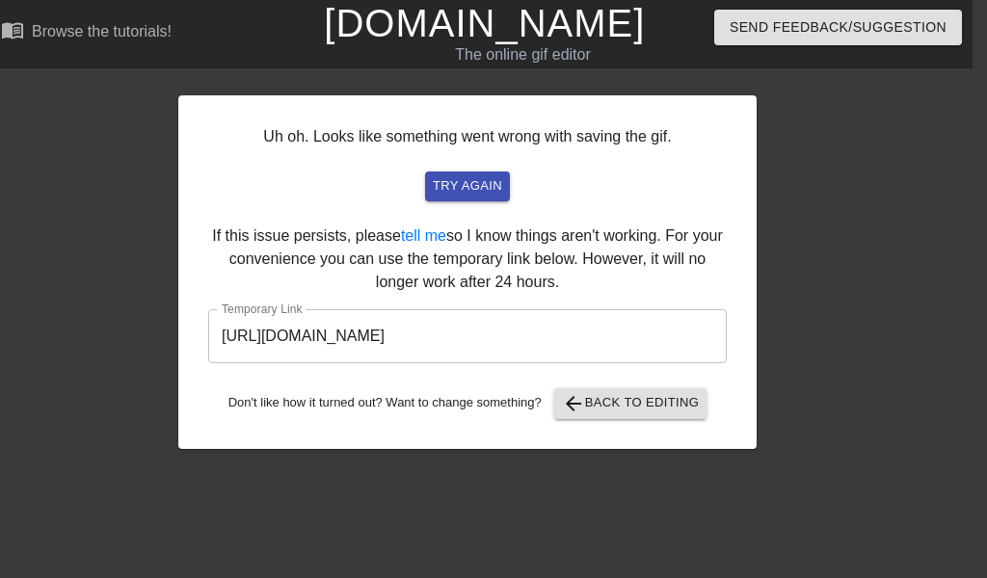
click at [479, 338] on input "[URL][DOMAIN_NAME]" at bounding box center [467, 336] width 519 height 54
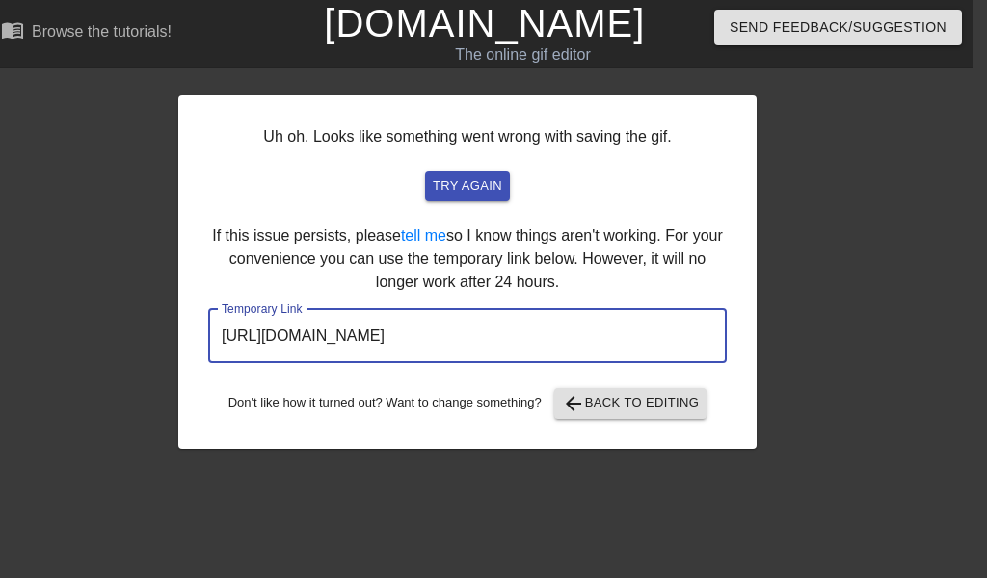
click at [479, 338] on input "[URL][DOMAIN_NAME]" at bounding box center [467, 336] width 519 height 54
